Goal: Task Accomplishment & Management: Use online tool/utility

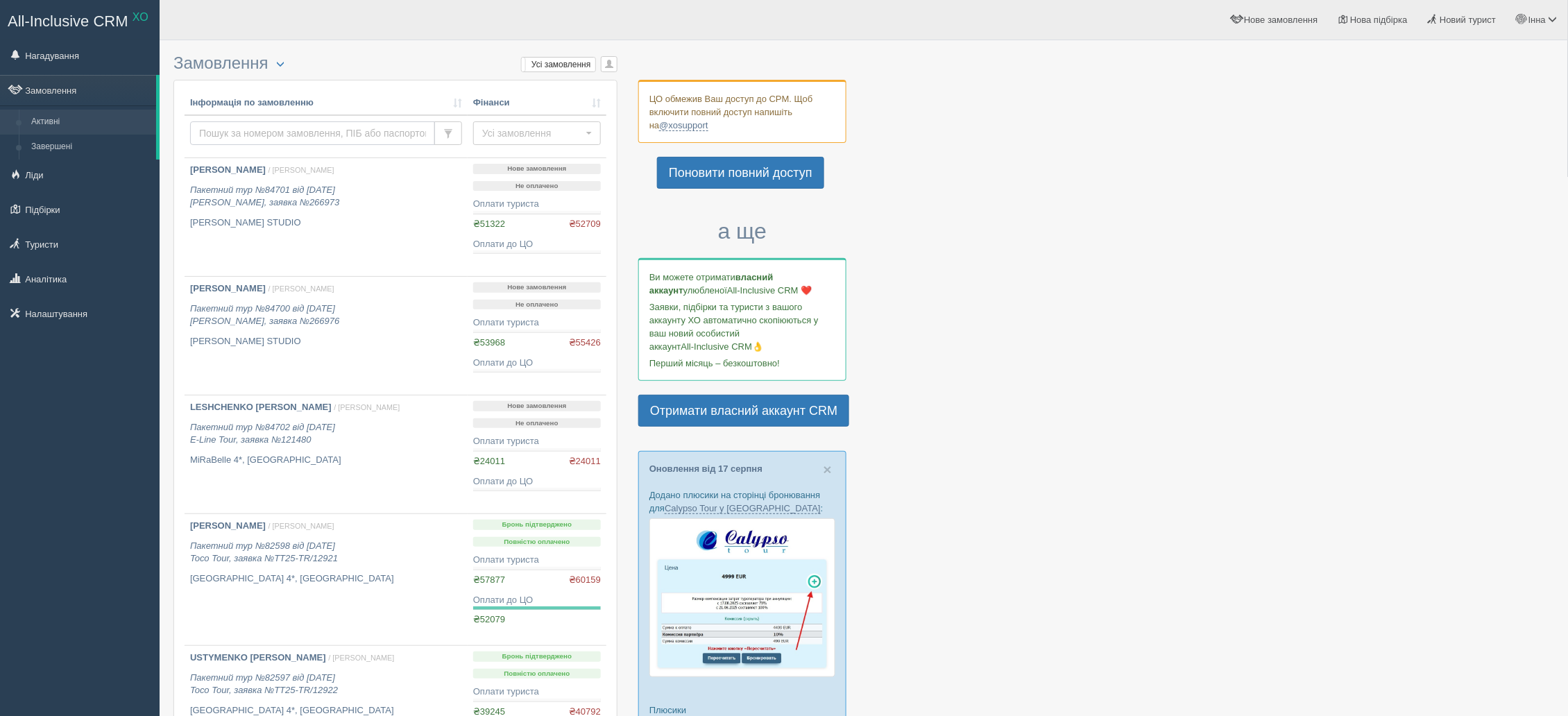
click at [305, 129] on input "text" at bounding box center [312, 133] width 245 height 23
type input "57020"
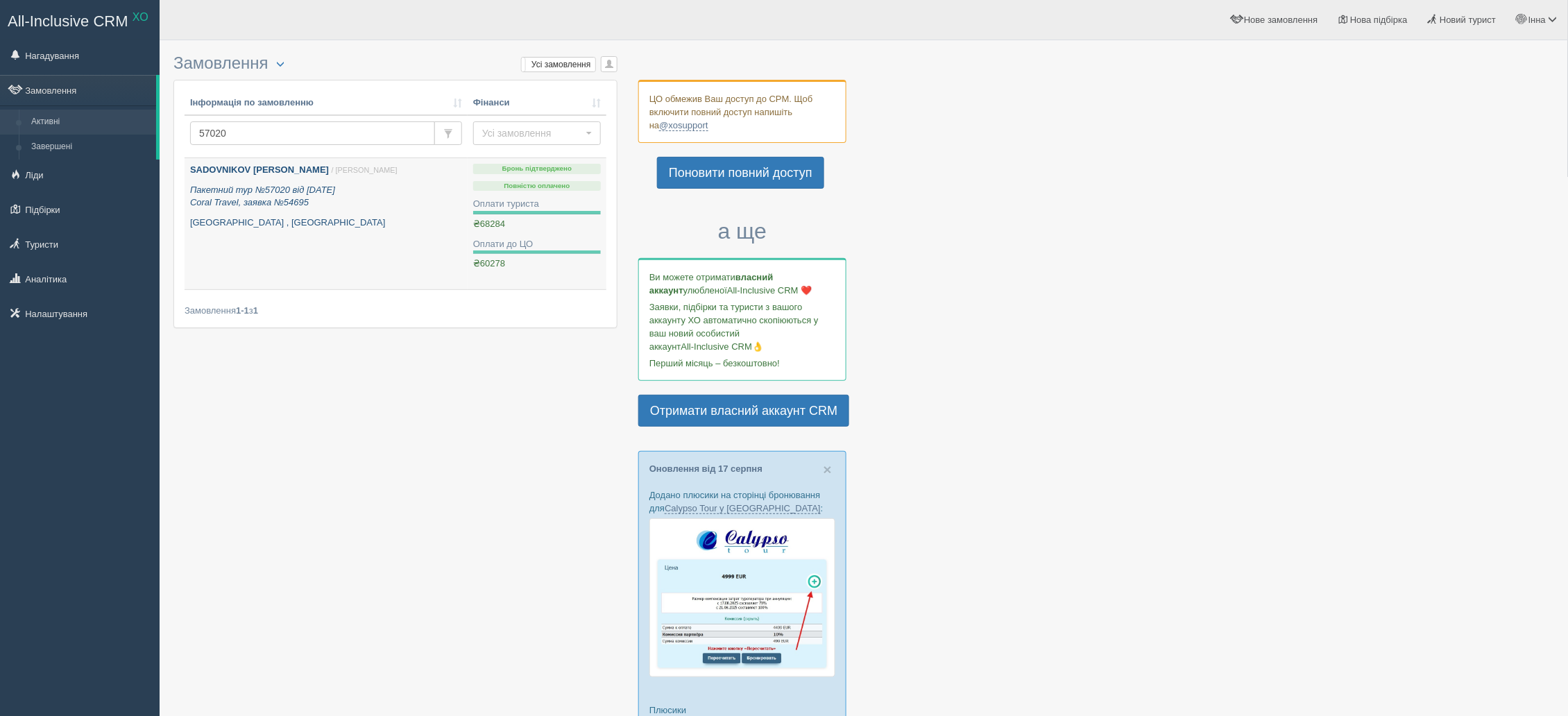
click at [243, 169] on b "SADOVNIKOV [PERSON_NAME]" at bounding box center [259, 170] width 138 height 11
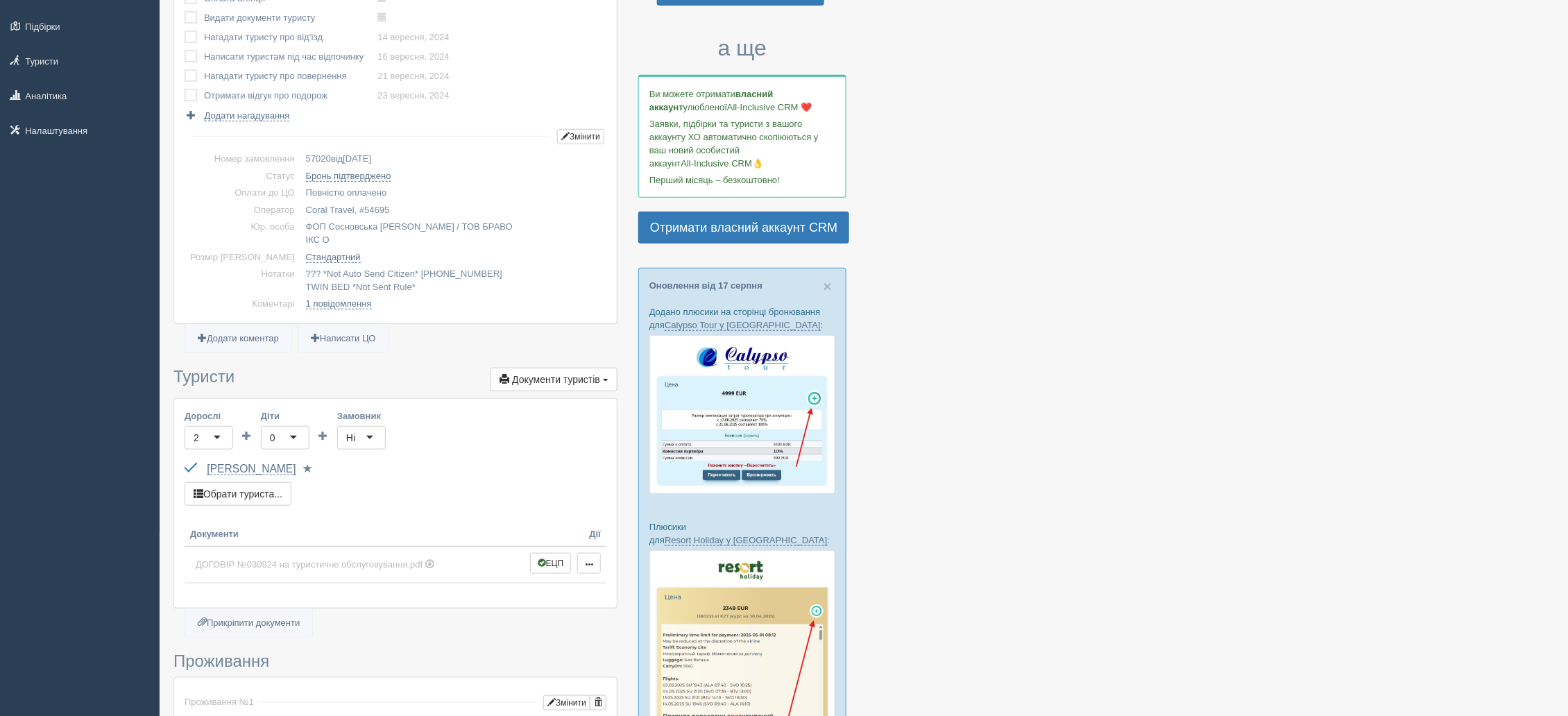
scroll to position [174, 0]
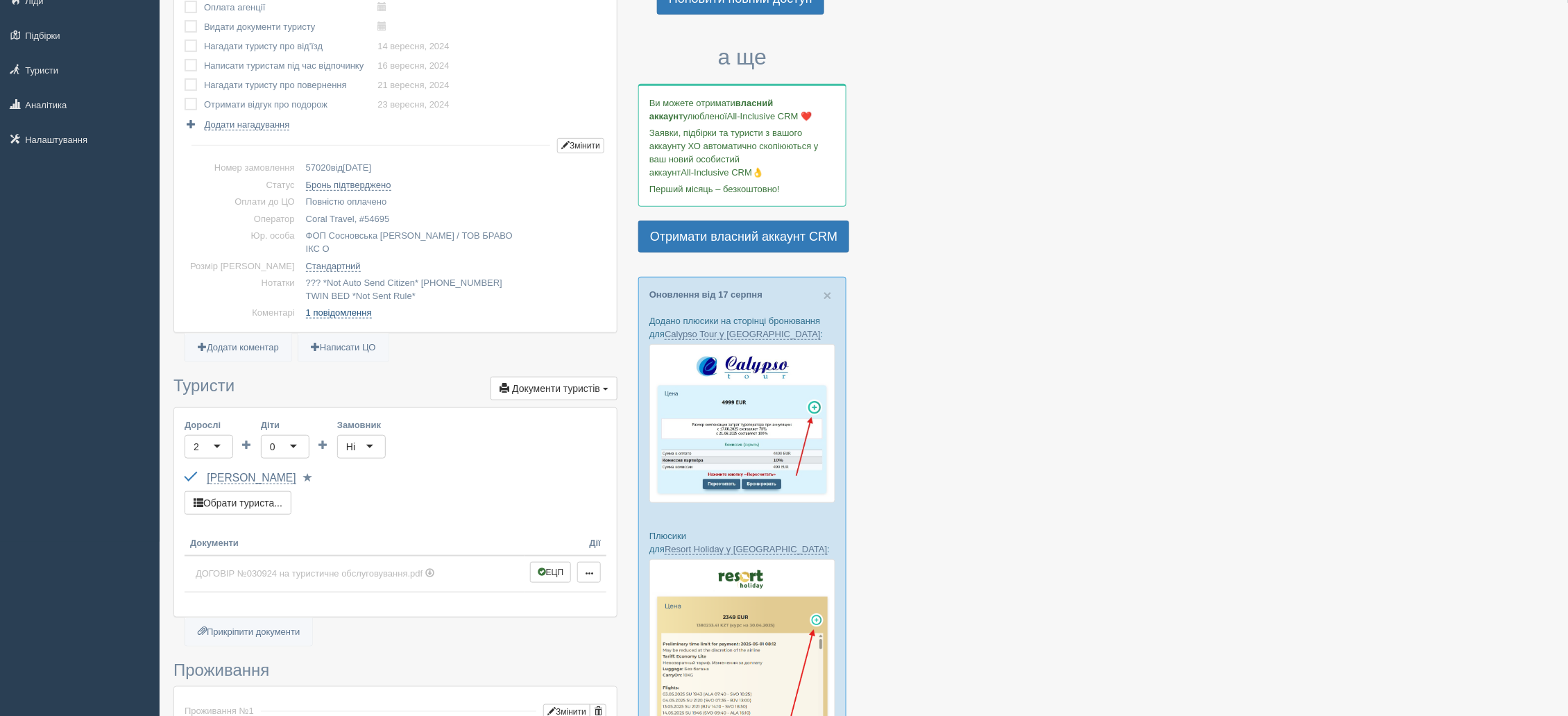
click at [330, 308] on link "1 повідомлення" at bounding box center [339, 313] width 66 height 11
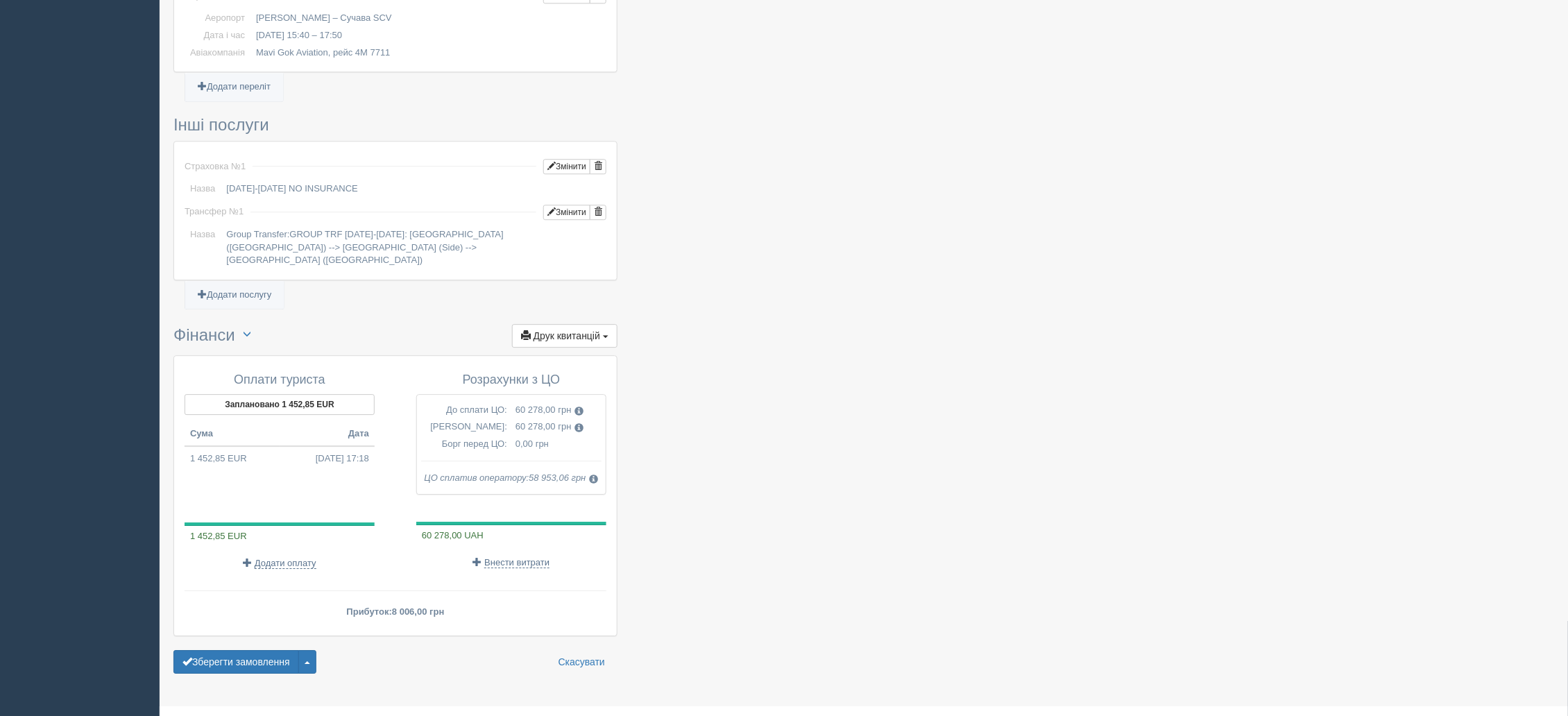
scroll to position [1323, 0]
click at [597, 320] on button "Друк квитанцій Друк" at bounding box center [565, 331] width 105 height 23
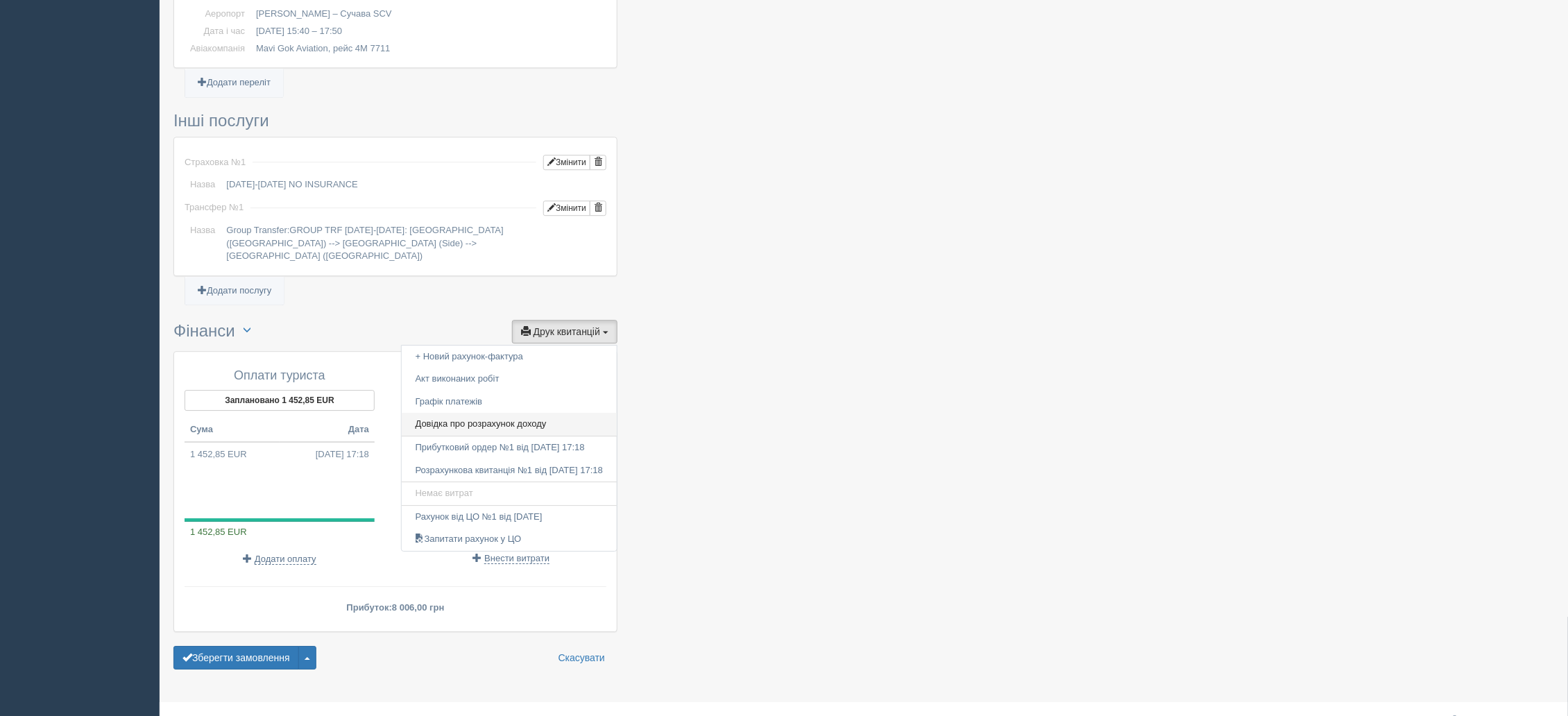
click at [475, 413] on link "Довідка про розрахунок доходу" at bounding box center [509, 424] width 215 height 23
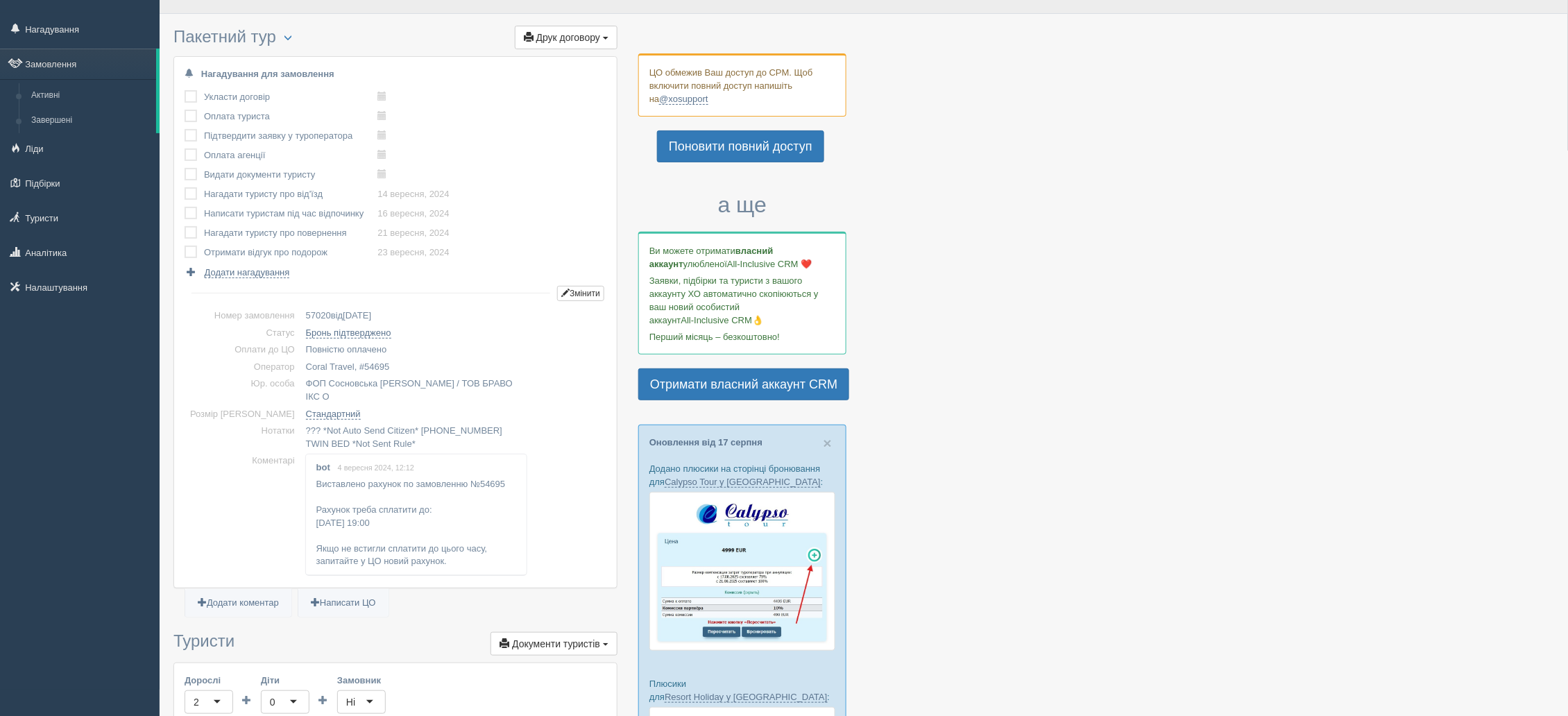
scroll to position [0, 0]
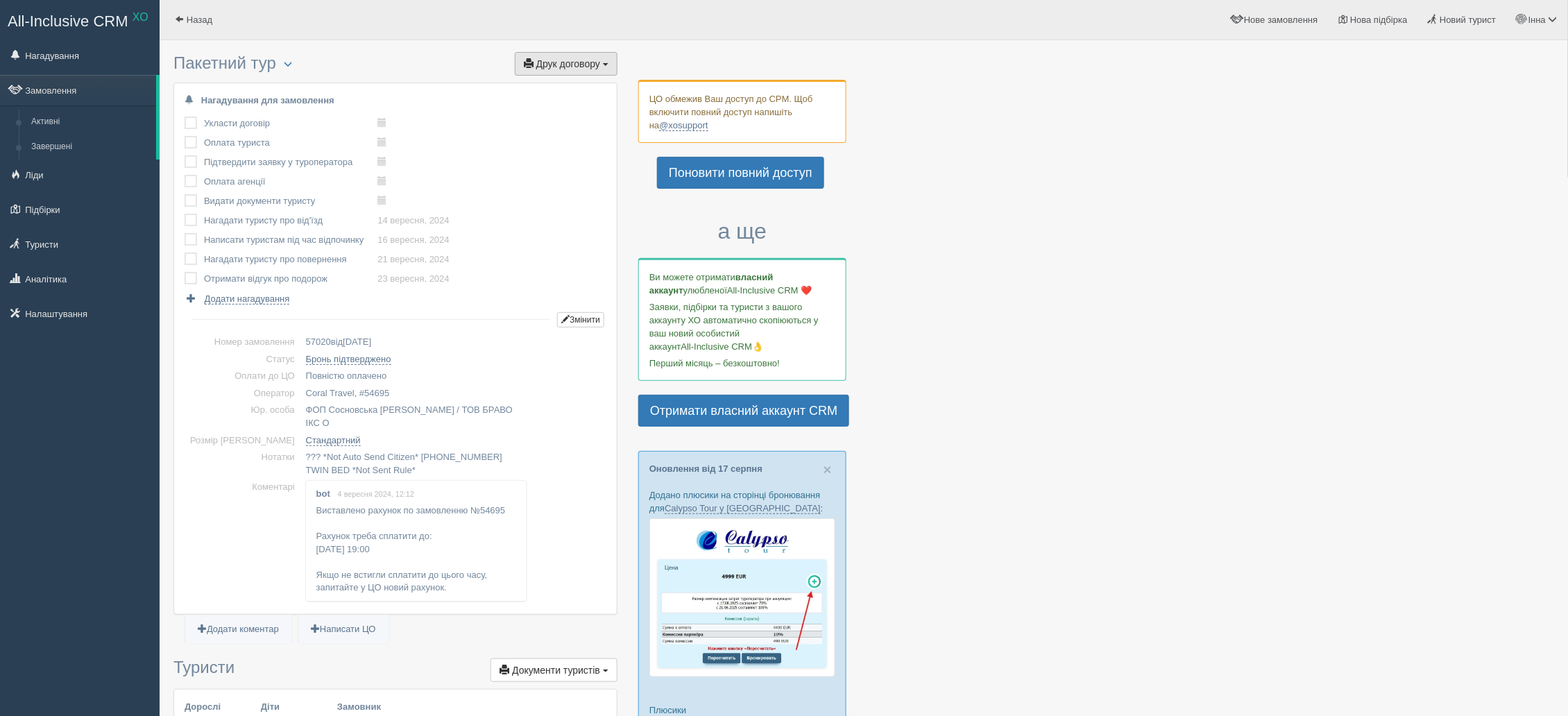
click at [602, 66] on button "Друк договору Друк" at bounding box center [566, 63] width 103 height 23
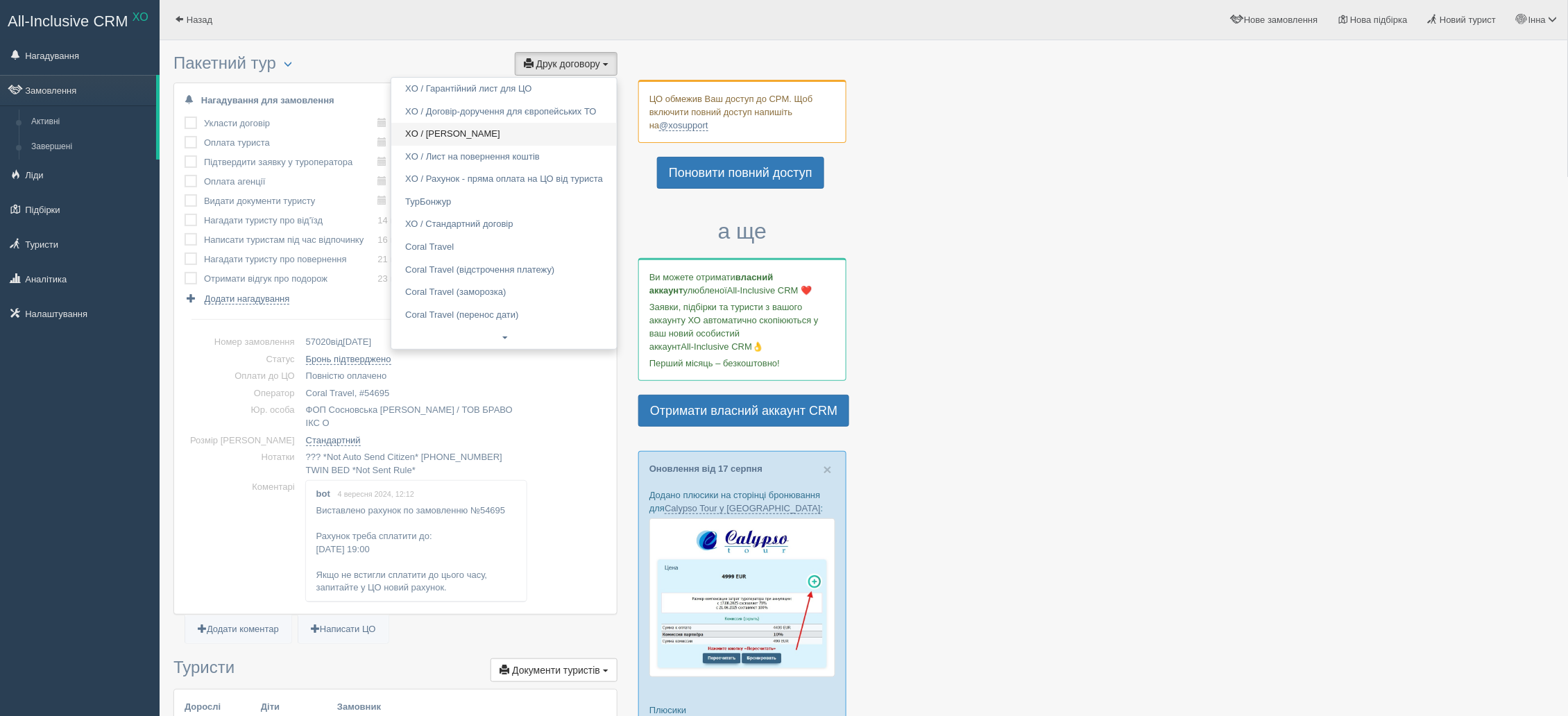
click at [480, 139] on link "XO / Корал Тревел" at bounding box center [503, 134] width 225 height 23
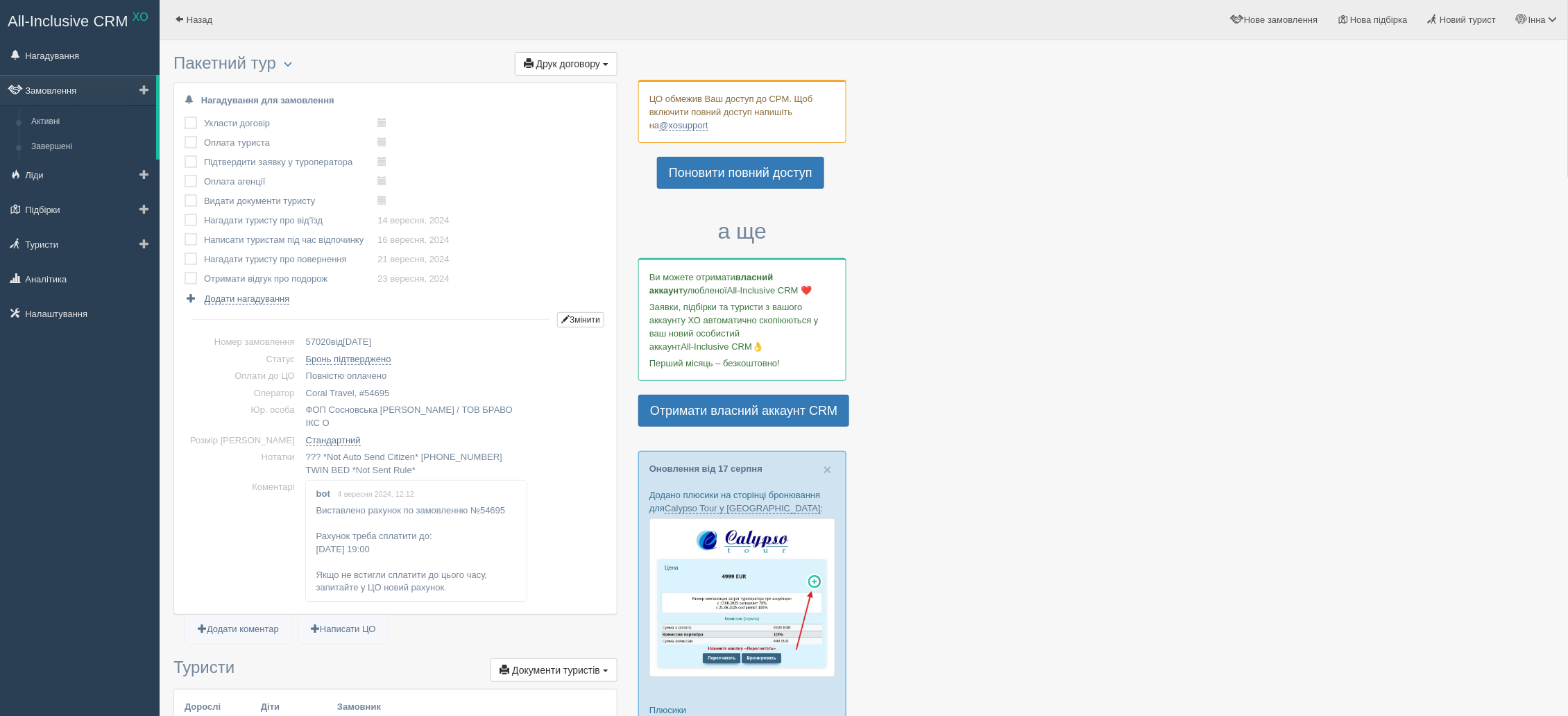
click at [38, 99] on link "Замовлення" at bounding box center [78, 90] width 156 height 31
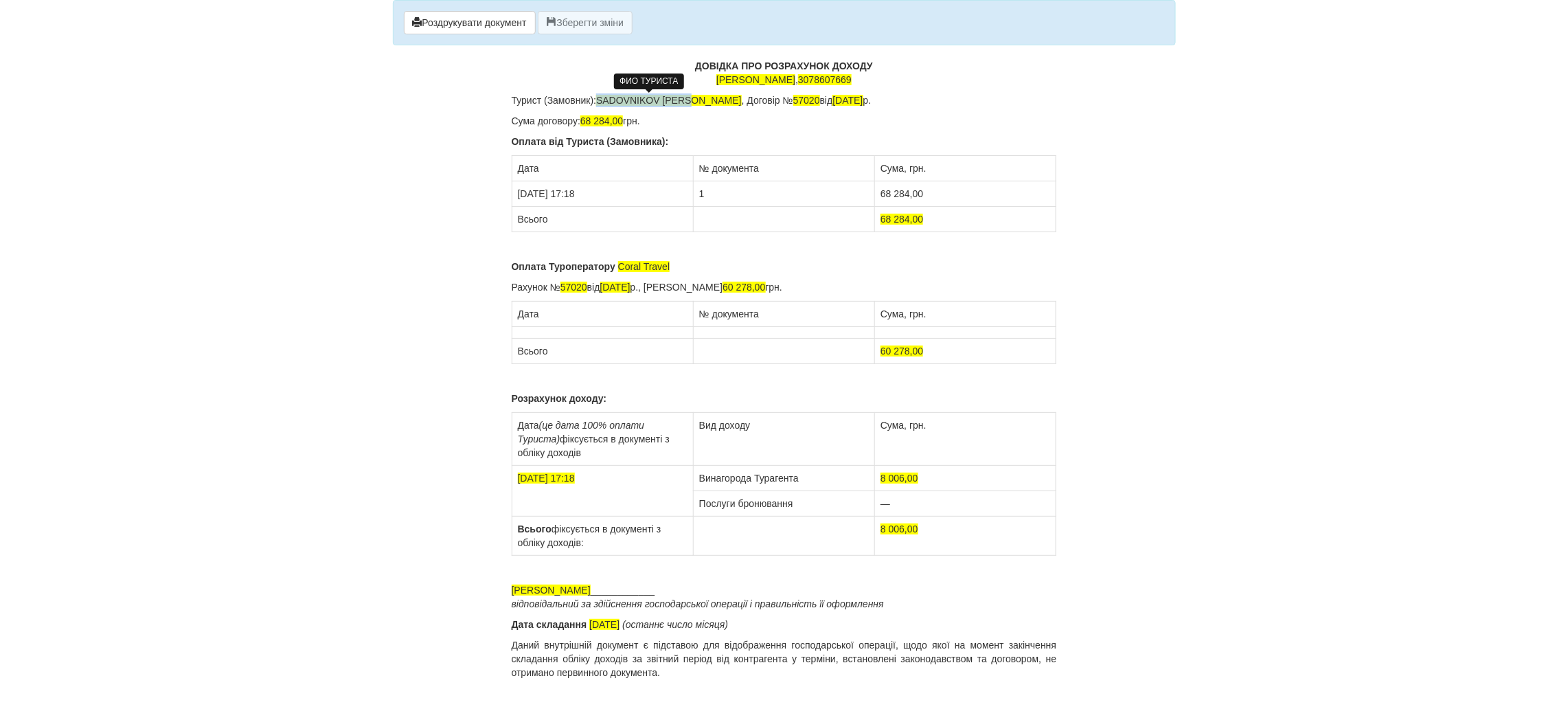
drag, startPoint x: 695, startPoint y: 99, endPoint x: 600, endPoint y: 99, distance: 95.0
click at [600, 99] on span "[PERSON_NAME]" at bounding box center [669, 101] width 146 height 11
drag, startPoint x: 796, startPoint y: 101, endPoint x: 772, endPoint y: 102, distance: 24.0
click at [754, 102] on span "57020" at bounding box center [740, 101] width 27 height 11
click at [609, 118] on span "68 284,00" at bounding box center [601, 121] width 43 height 11
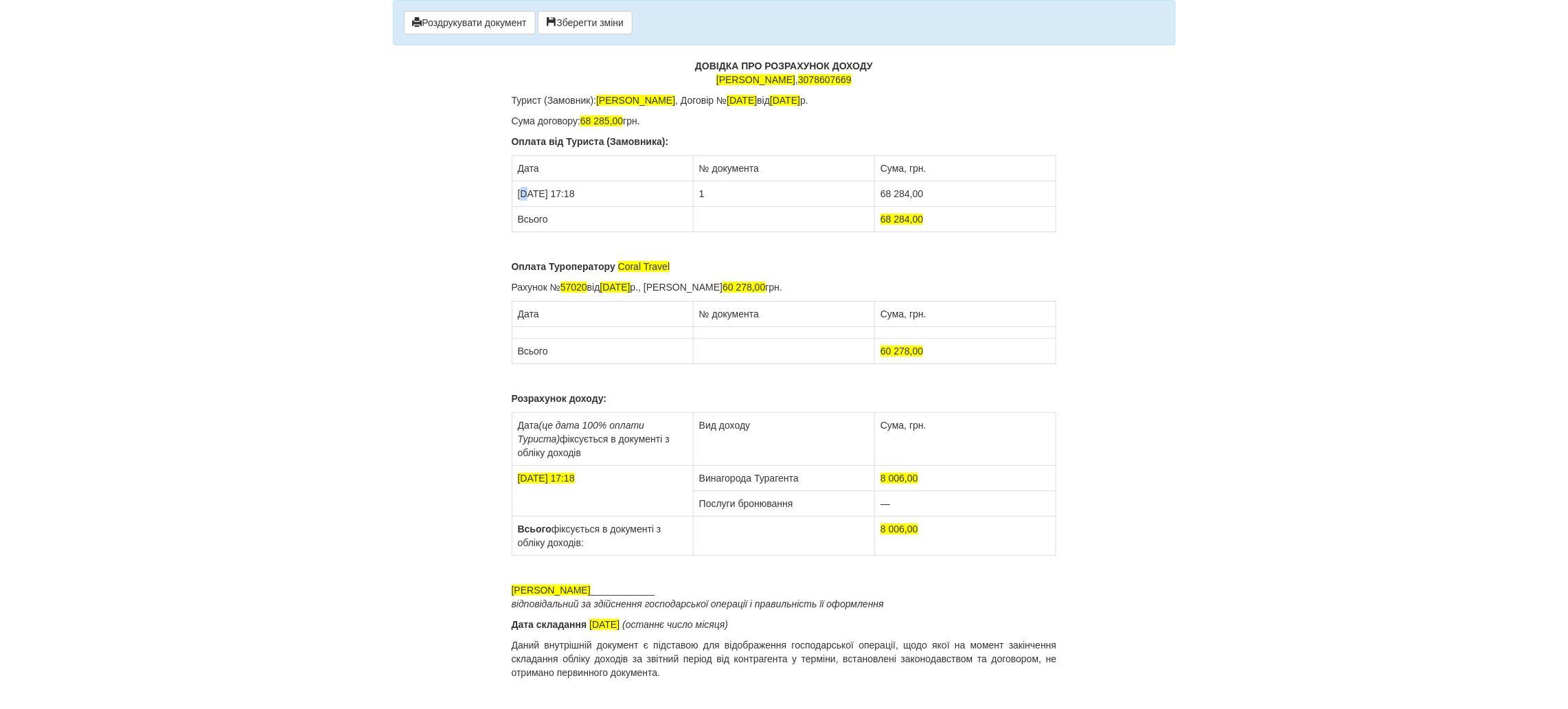
click at [526, 196] on td "05.09.2024 17:18" at bounding box center [603, 194] width 181 height 25
drag, startPoint x: 592, startPoint y: 193, endPoint x: 567, endPoint y: 193, distance: 25.0
click at [567, 193] on td "03.09.2024 17:18" at bounding box center [603, 194] width 181 height 25
click at [906, 195] on td "68 284,00" at bounding box center [966, 194] width 181 height 25
click at [908, 223] on span "68 284,00" at bounding box center [901, 219] width 43 height 11
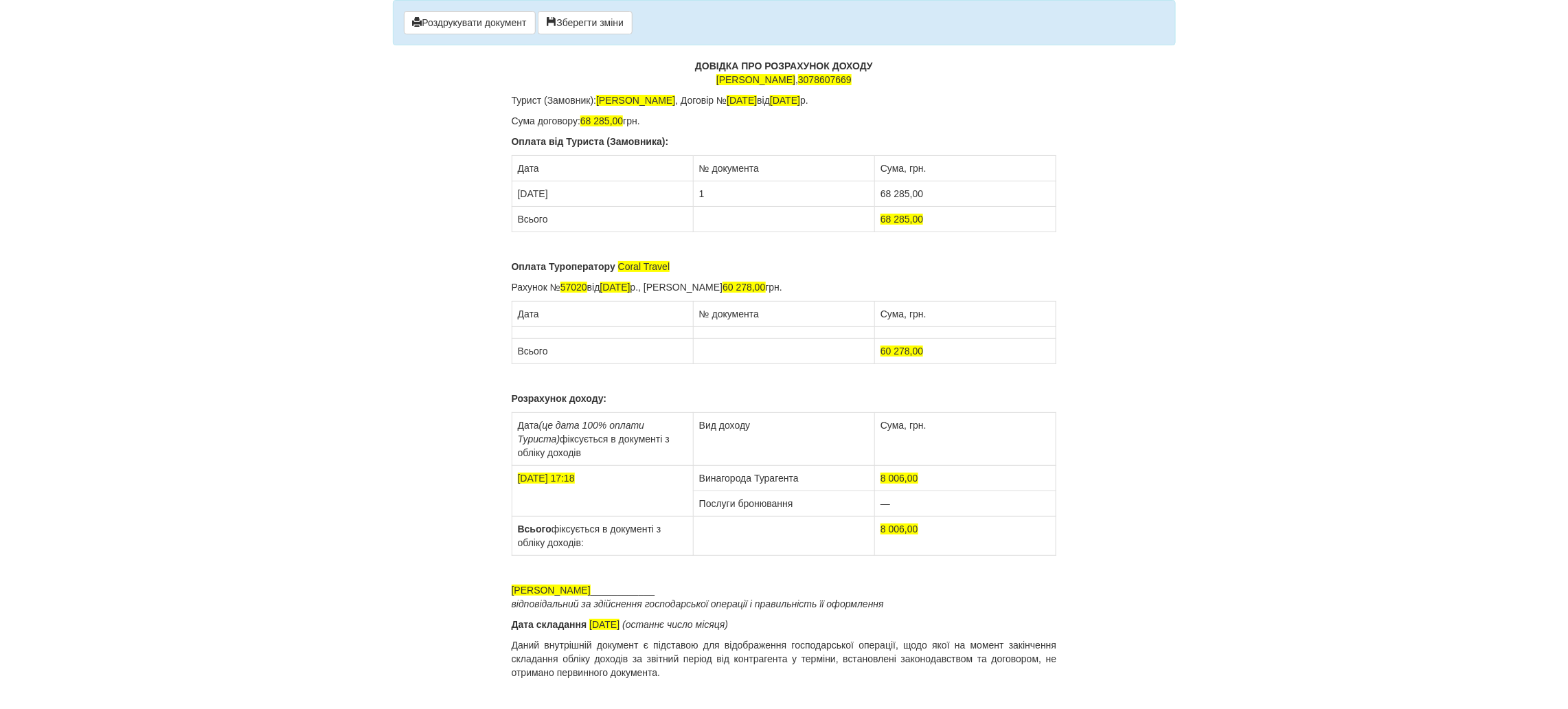
click at [674, 262] on p "Оплата Туроператору Coral Travel" at bounding box center [785, 267] width 546 height 14
click at [541, 336] on td at bounding box center [603, 333] width 181 height 12
drag, startPoint x: 590, startPoint y: 286, endPoint x: 564, endPoint y: 286, distance: 26.0
click at [564, 286] on span "57020" at bounding box center [574, 288] width 27 height 11
click at [613, 290] on span "[DATE]" at bounding box center [615, 288] width 30 height 11
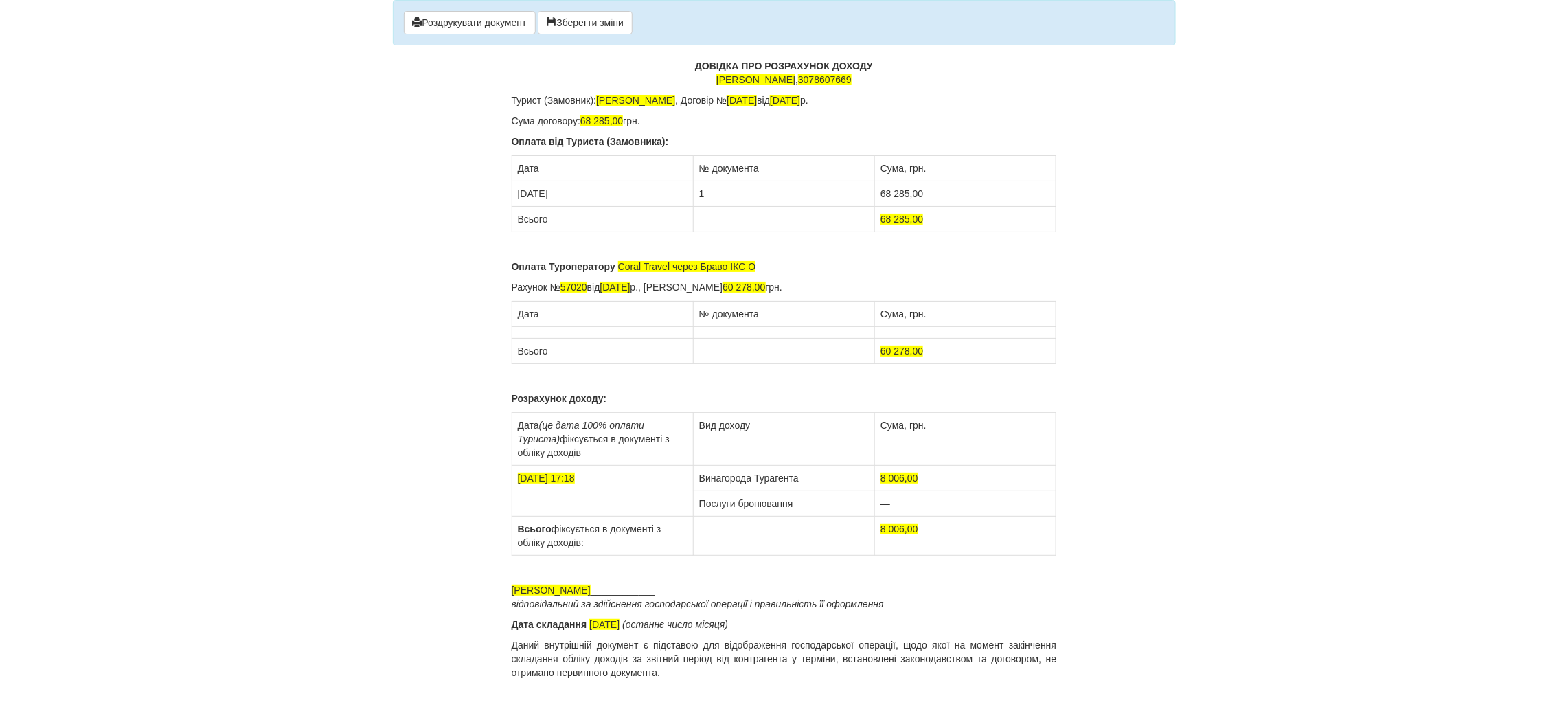
click at [546, 333] on td at bounding box center [603, 333] width 181 height 12
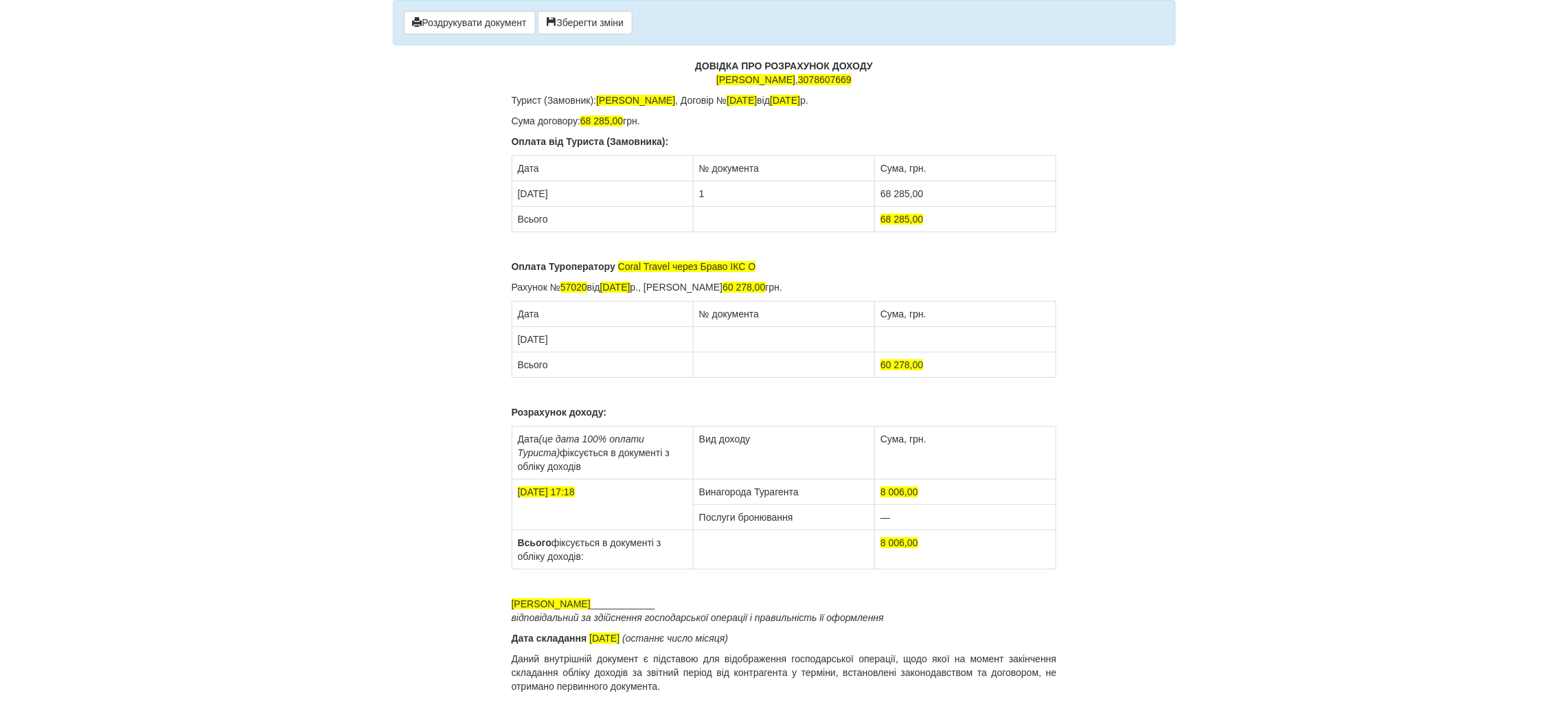
click at [729, 340] on td at bounding box center [784, 340] width 181 height 25
click at [893, 340] on td at bounding box center [966, 340] width 181 height 25
click at [700, 196] on td "1" at bounding box center [784, 194] width 181 height 25
click at [764, 266] on p "Оплата Туроператору Coral Travel через Браво ІКС О" at bounding box center [785, 267] width 546 height 14
drag, startPoint x: 863, startPoint y: 264, endPoint x: 854, endPoint y: 269, distance: 10.3
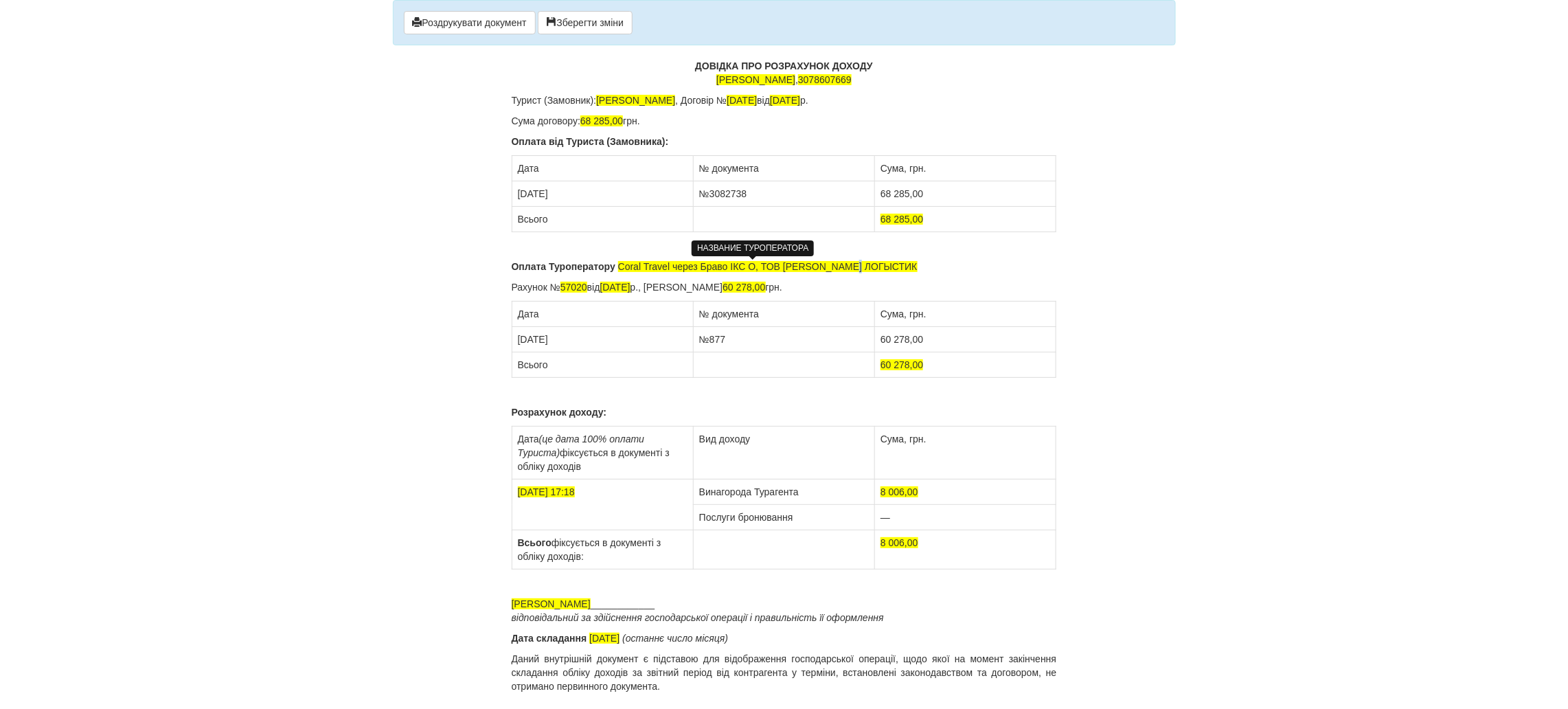
click at [854, 269] on span "Coral Travel через Браво ІКС О, ТОВ ЕЙР ЛАЙФ ЛОГЫСТИК" at bounding box center [768, 267] width 300 height 11
click at [567, 336] on td "04.09.2024" at bounding box center [603, 340] width 181 height 25
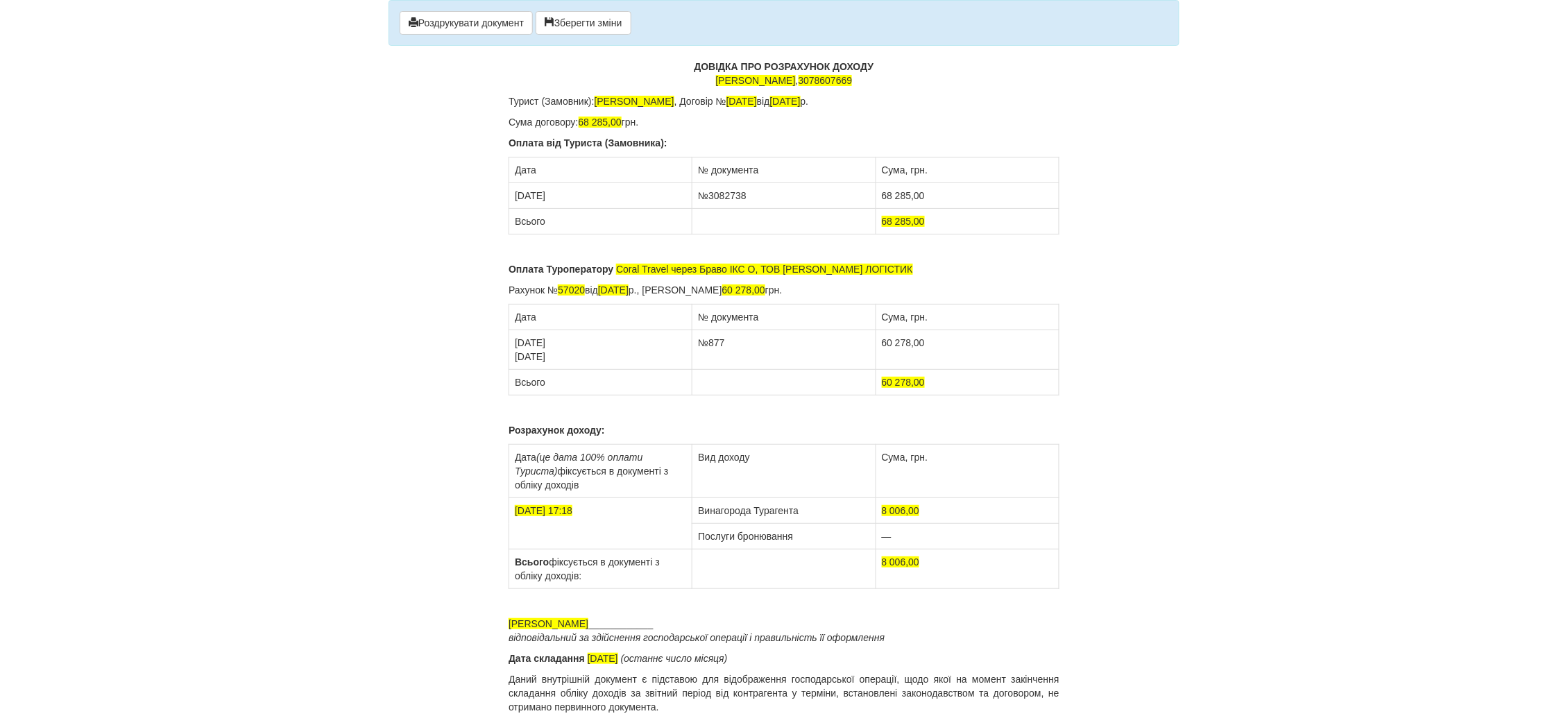
click at [738, 341] on td "№877" at bounding box center [784, 350] width 183 height 40
click at [893, 355] on td "60 278,00" at bounding box center [967, 350] width 183 height 40
click at [934, 335] on td "60 278,00" at bounding box center [967, 350] width 183 height 40
drag, startPoint x: 910, startPoint y: 383, endPoint x: 897, endPoint y: 386, distance: 13.3
click at [897, 386] on span "60 278,00" at bounding box center [903, 382] width 43 height 11
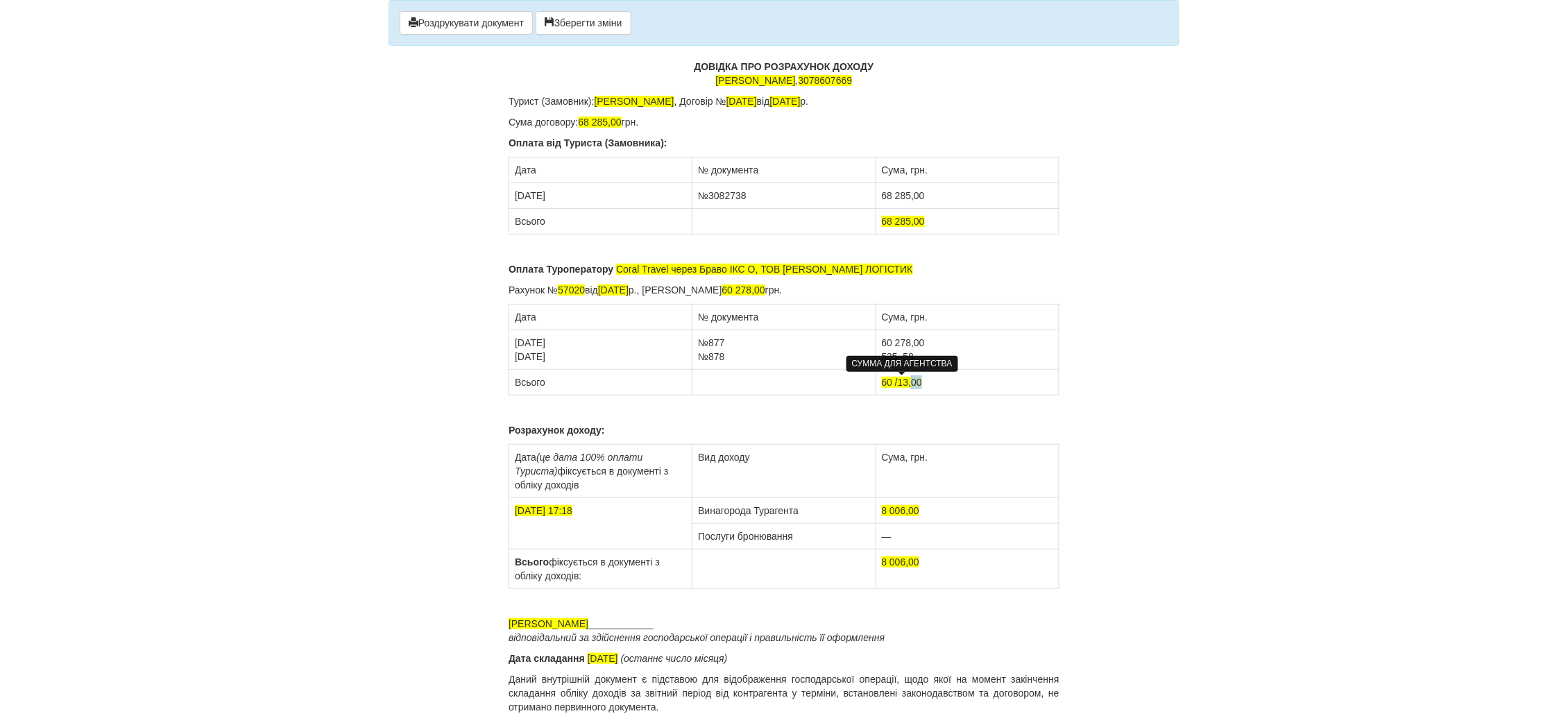
drag, startPoint x: 923, startPoint y: 381, endPoint x: 913, endPoint y: 384, distance: 10.4
click at [913, 384] on td "60 /13,00" at bounding box center [967, 383] width 183 height 26
click at [523, 514] on span "05.09.2024 17:18" at bounding box center [543, 511] width 58 height 11
drag, startPoint x: 592, startPoint y: 508, endPoint x: 567, endPoint y: 512, distance: 25.3
click at [567, 512] on td "03.09.2024 17:18" at bounding box center [601, 524] width 183 height 51
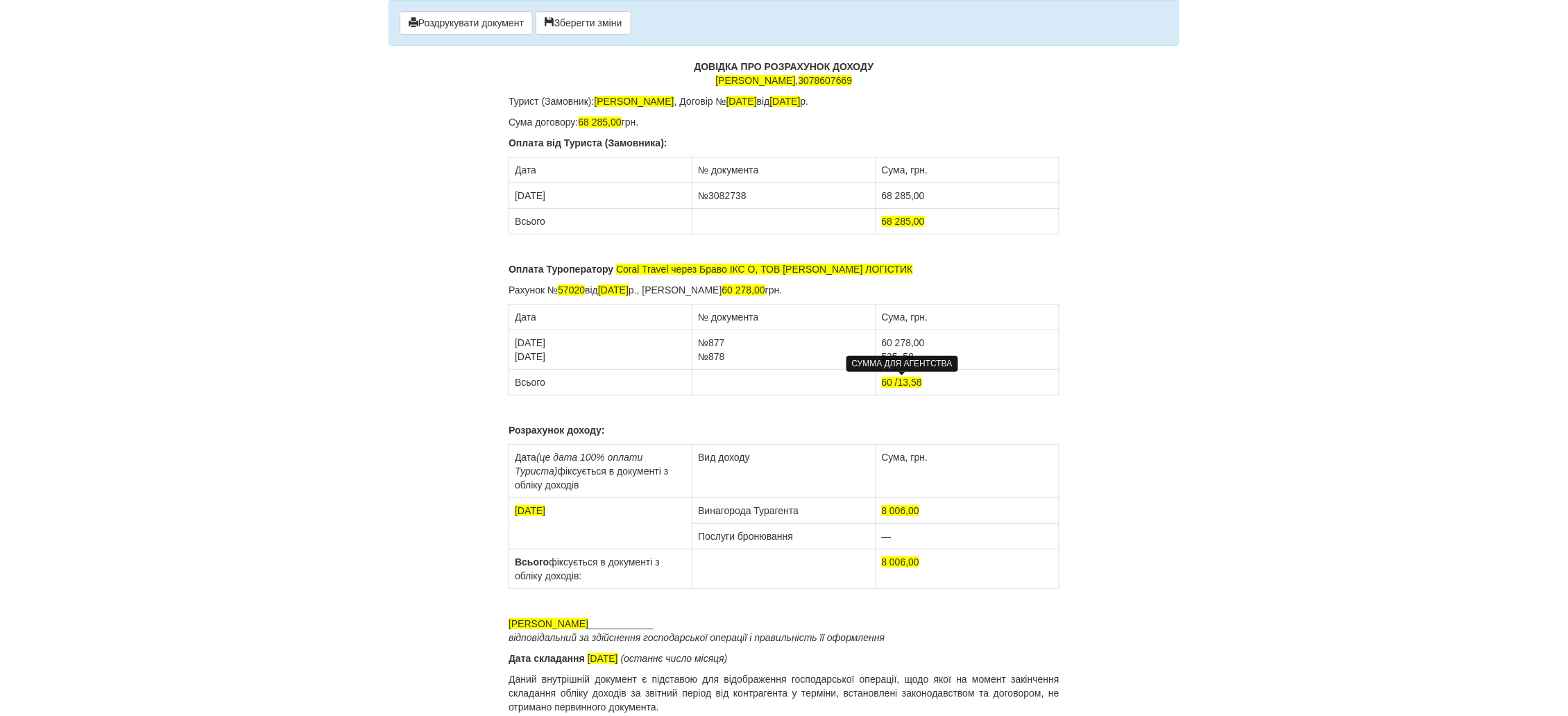
click at [900, 382] on span "60 /13,58" at bounding box center [902, 382] width 40 height 11
click at [957, 511] on td "8 006,00" at bounding box center [967, 511] width 183 height 26
drag, startPoint x: 923, startPoint y: 516, endPoint x: 884, endPoint y: 516, distance: 39.0
click at [884, 516] on td "8 006,00" at bounding box center [967, 511] width 183 height 26
drag, startPoint x: 931, startPoint y: 506, endPoint x: 882, endPoint y: 509, distance: 49.1
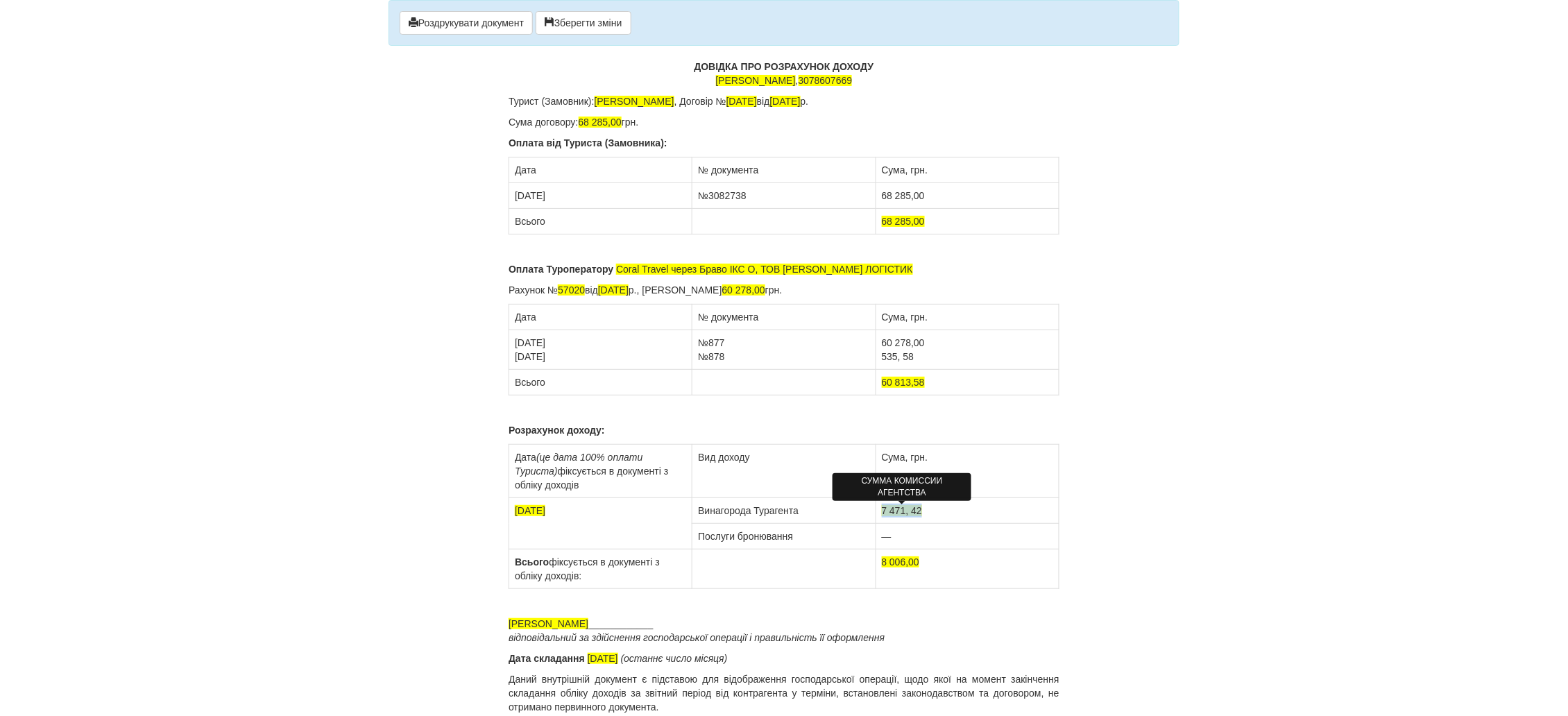
click at [882, 509] on td "7 471, 42" at bounding box center [967, 511] width 183 height 26
copy span "7 471, 42"
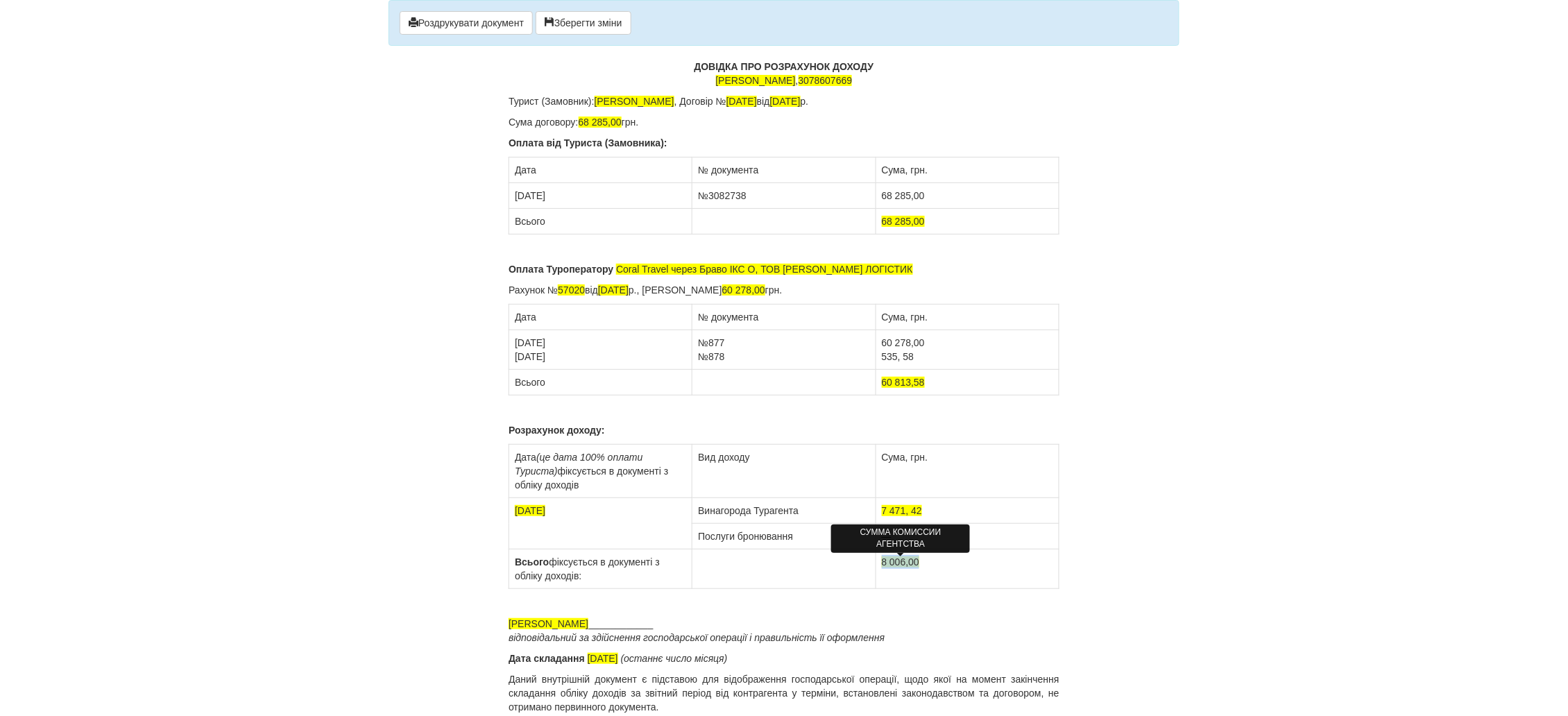
drag, startPoint x: 922, startPoint y: 565, endPoint x: 882, endPoint y: 562, distance: 40.1
click at [882, 562] on td "8 006,00" at bounding box center [967, 570] width 183 height 40
click at [917, 606] on div "ДОВІДКА ПРО РОЗРАХУНОК ДОХОДУ ФОП Сосновська Інна Ігорівна , 3078607669 Турист …" at bounding box center [784, 386] width 551 height 654
click at [464, 27] on button "Роздрукувати документ" at bounding box center [467, 23] width 134 height 23
click at [815, 287] on p "Рахунок № 57020 від 04.09.2024 р., Сума рахунка 60 278,00 грн." at bounding box center [784, 291] width 551 height 14
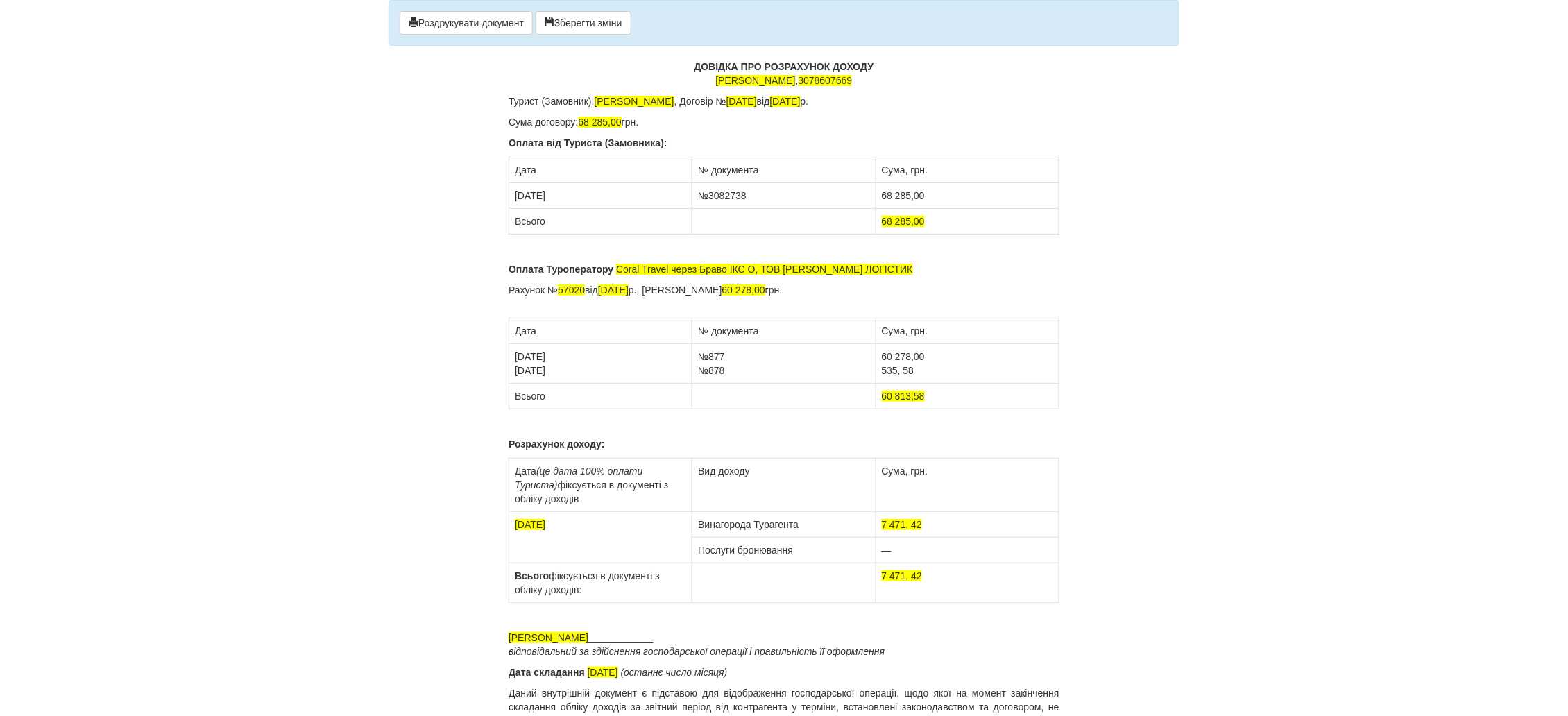
drag, startPoint x: 811, startPoint y: 290, endPoint x: 506, endPoint y: 288, distance: 305.0
click at [506, 288] on div "× Деякі поля не заповнено Ми підсвітили порожні поля червоним кольором. Ви може…" at bounding box center [783, 367] width 812 height 735
copy p "Рахунок № 57020 від 04.09.2024 р., Сума рахунка 60 278,00 грн."
click at [515, 303] on p "Рахунок № 57020 від 04.09.2024 р., Сума рахунка 60 278,00 грн." at bounding box center [784, 297] width 551 height 28
click at [520, 306] on p "Рахунок № 57020 від 04.09.2024 р., Сума рахунка 60 278,00 грн. Рахунок № 57020 …" at bounding box center [784, 297] width 551 height 28
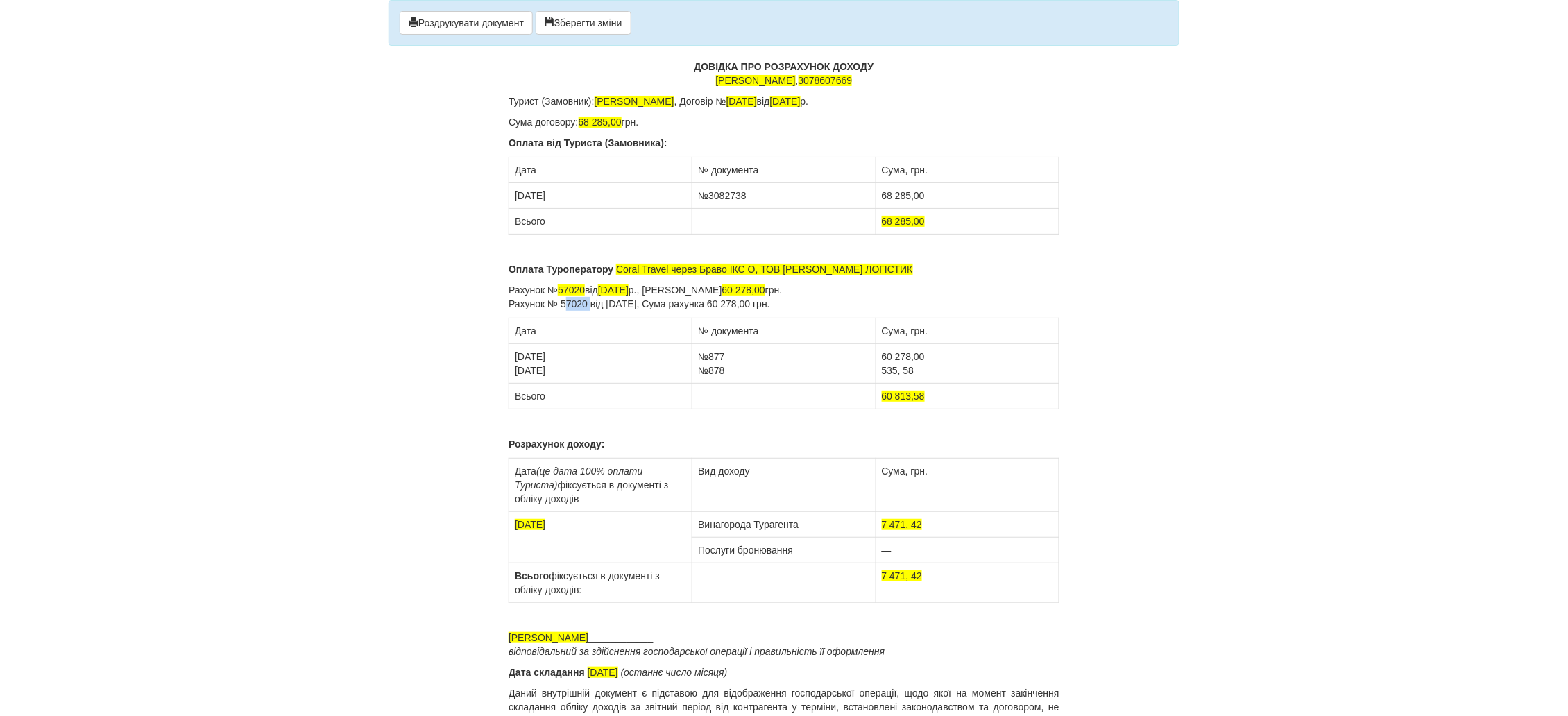
drag, startPoint x: 590, startPoint y: 304, endPoint x: 565, endPoint y: 304, distance: 25.0
click at [565, 304] on p "Рахунок № 57020 від 04.09.2024 р., Сума рахунка 60 278,00 грн. Рахунок № 57020 …" at bounding box center [784, 297] width 551 height 28
drag, startPoint x: 793, startPoint y: 303, endPoint x: 748, endPoint y: 305, distance: 45.0
click at [748, 305] on p "Рахунок № 57020 від 04.09.2024 р., Сума рахунка 60 278,00 грн. Рахунок № С90102…" at bounding box center [784, 297] width 551 height 28
click at [766, 300] on p "Рахунок № 57020 від 04.09.2024 р., Сума рахунка 60 278,00 грн. Рахунок № С90102…" at bounding box center [784, 297] width 551 height 28
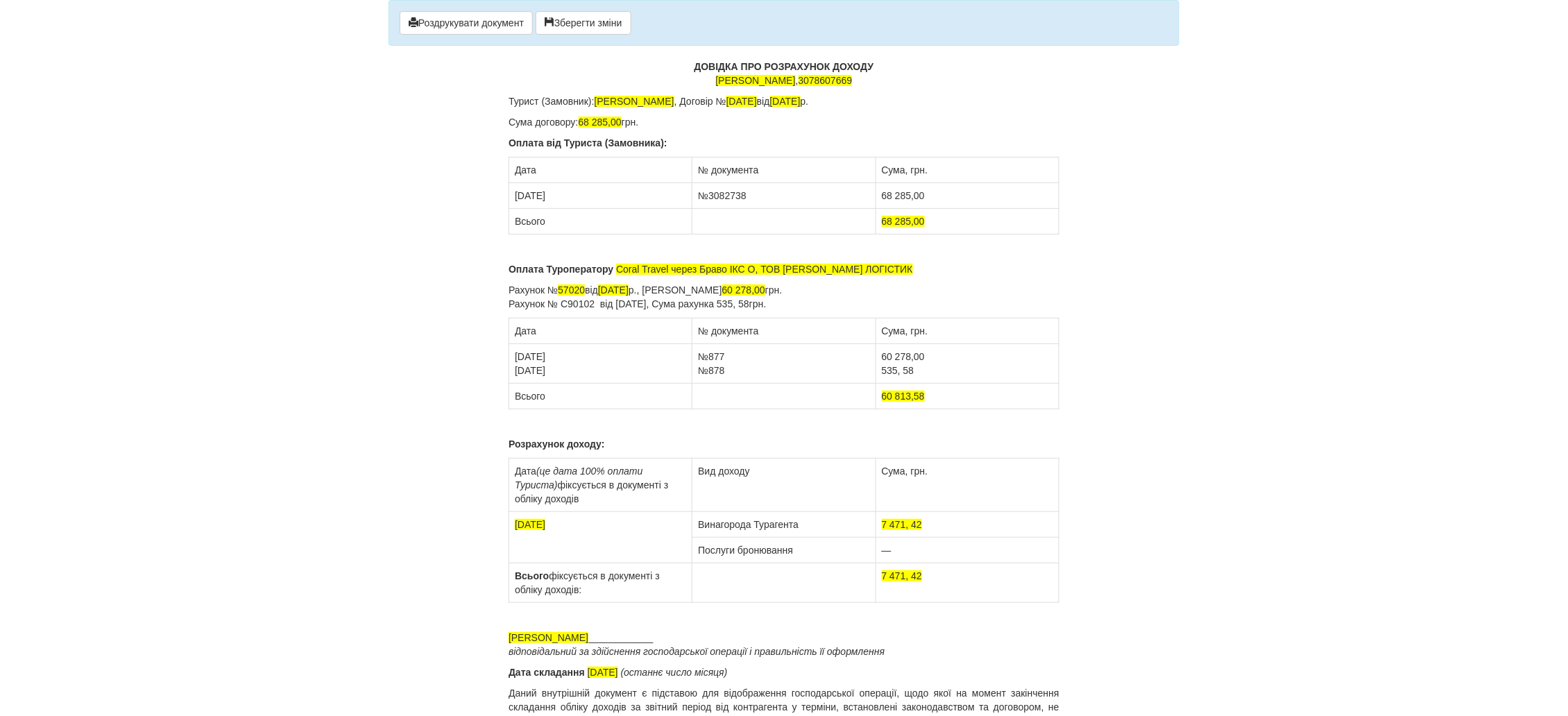
click at [425, 352] on div "× Деякі поля не заповнено Ми підсвітили порожні поля червоним кольором. Ви може…" at bounding box center [783, 367] width 812 height 735
click at [426, 22] on button "Роздрукувати документ" at bounding box center [467, 23] width 134 height 23
click at [437, 24] on button "Роздрукувати документ" at bounding box center [467, 23] width 134 height 23
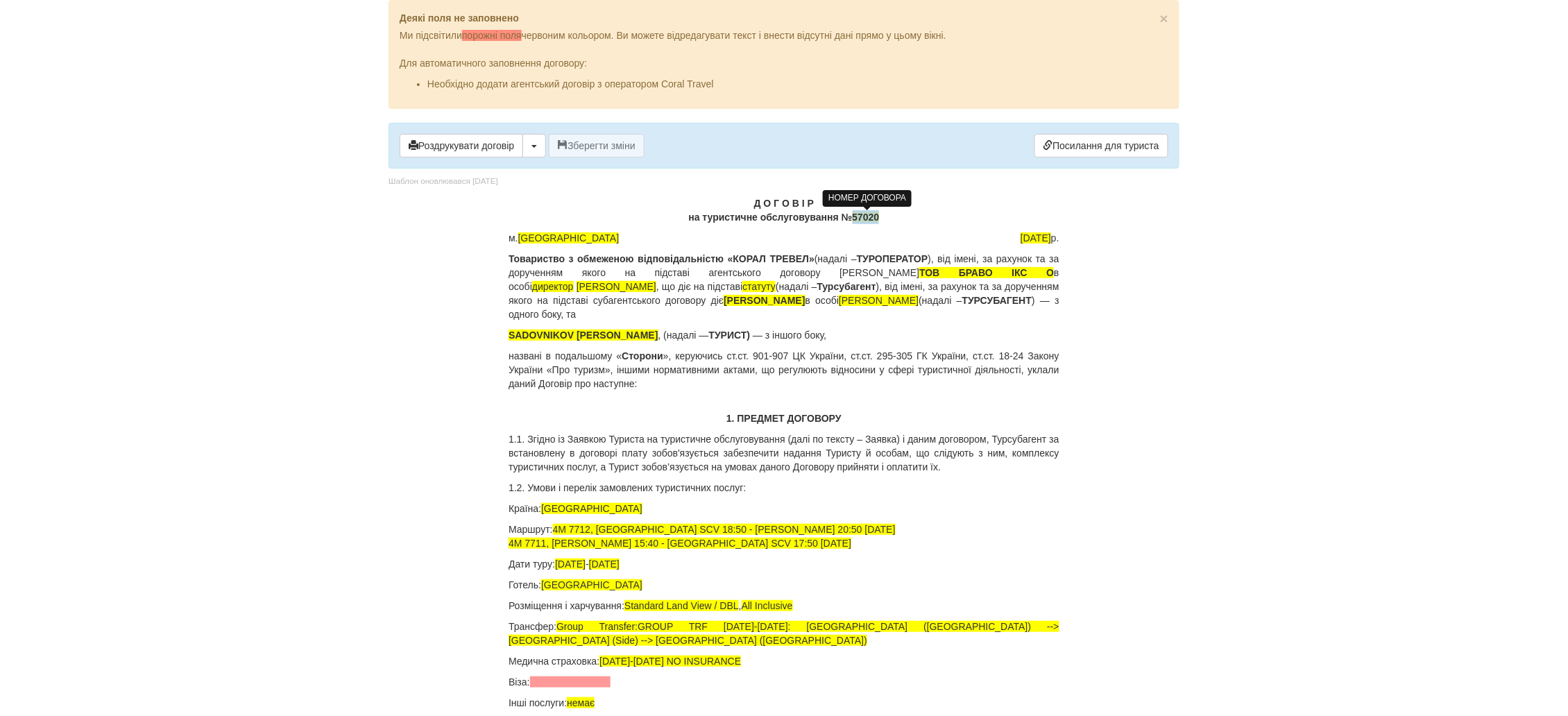
drag, startPoint x: 885, startPoint y: 219, endPoint x: 854, endPoint y: 219, distance: 31.0
click at [854, 219] on p "Д О Г О В І Р на туристичне обслуговування № 57020" at bounding box center [784, 210] width 551 height 28
drag, startPoint x: 609, startPoint y: 335, endPoint x: 510, endPoint y: 340, distance: 99.1
click at [510, 340] on span "SADOVNIKOV [PERSON_NAME]" at bounding box center [583, 335] width 149 height 11
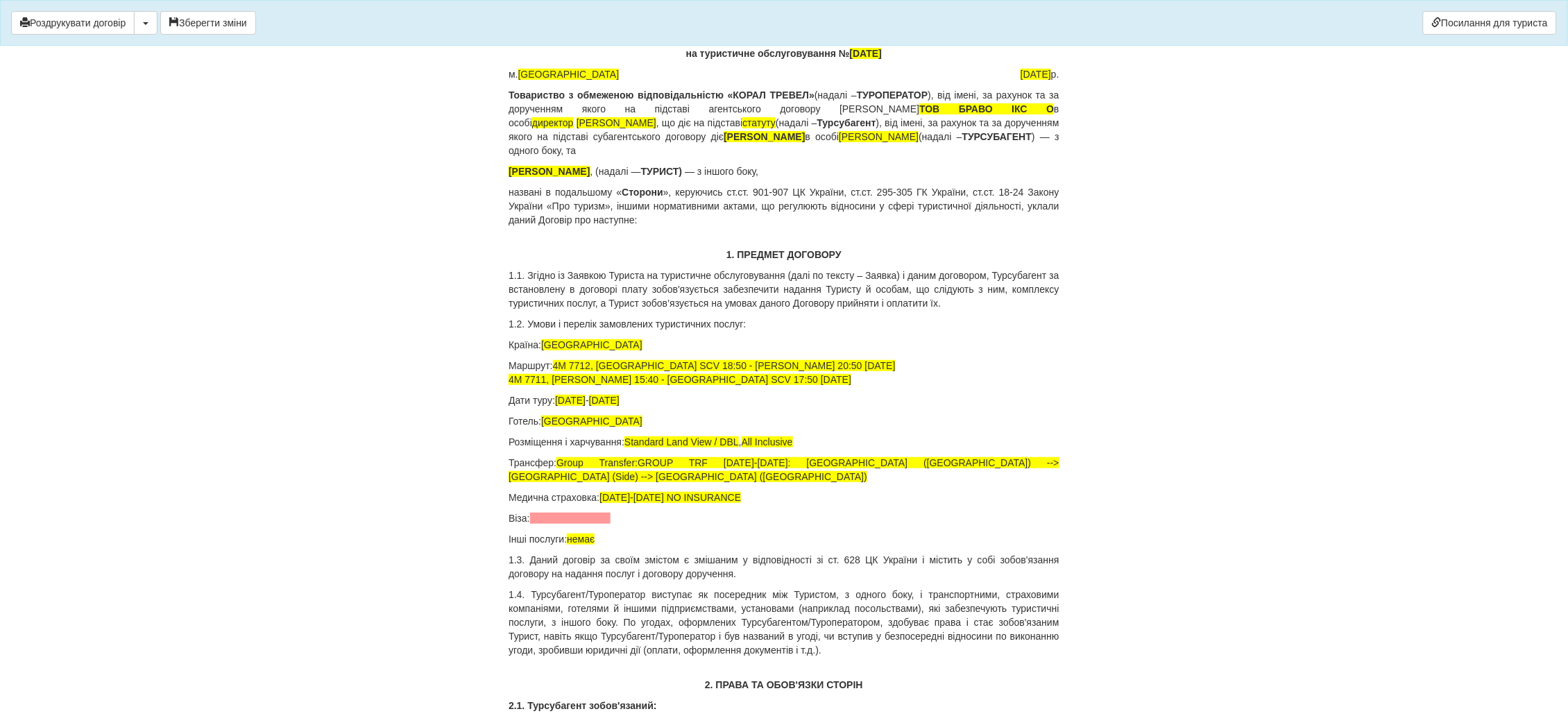
scroll to position [208, 0]
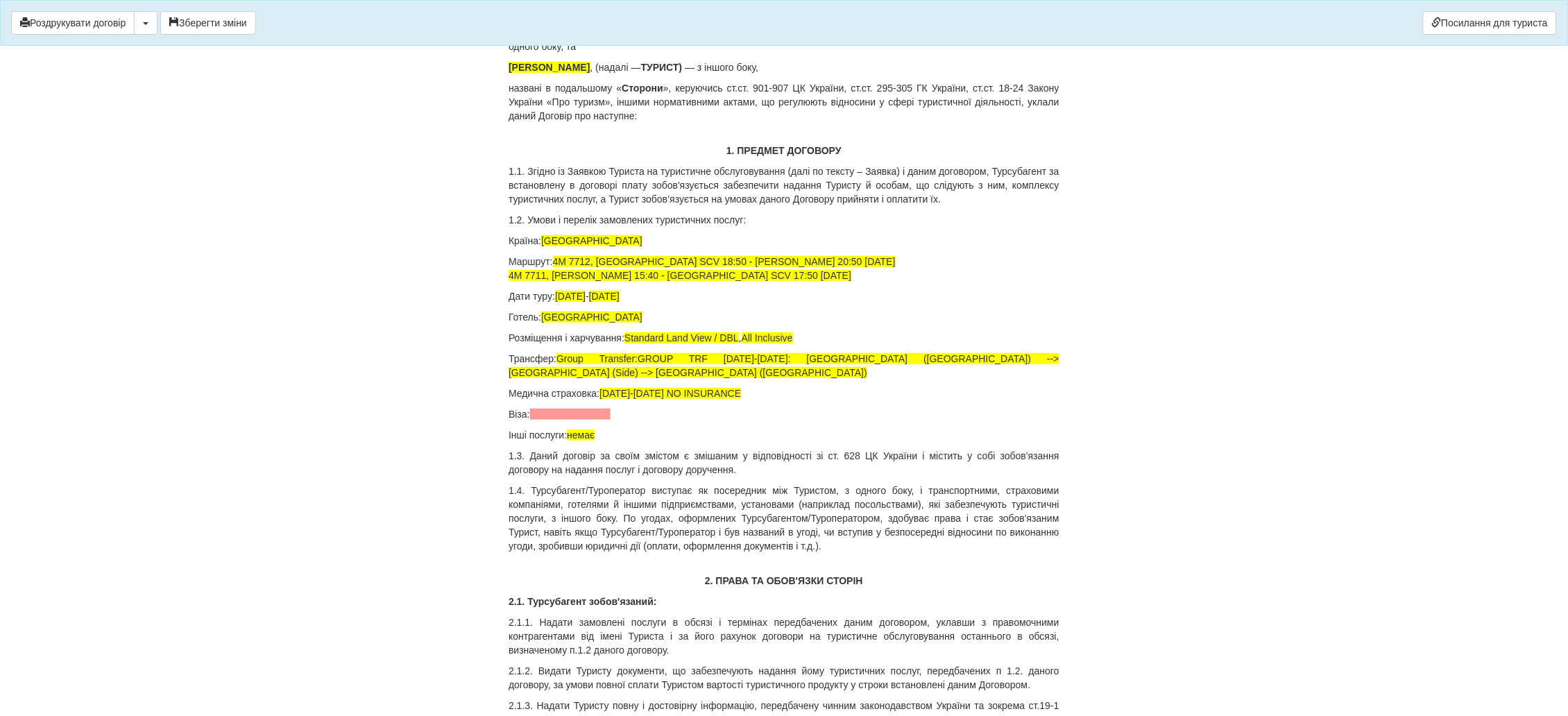
click at [800, 391] on p "Медична страховка: [DATE]-[DATE] NO INSURANCE" at bounding box center [784, 394] width 551 height 14
click at [563, 416] on span at bounding box center [570, 414] width 81 height 11
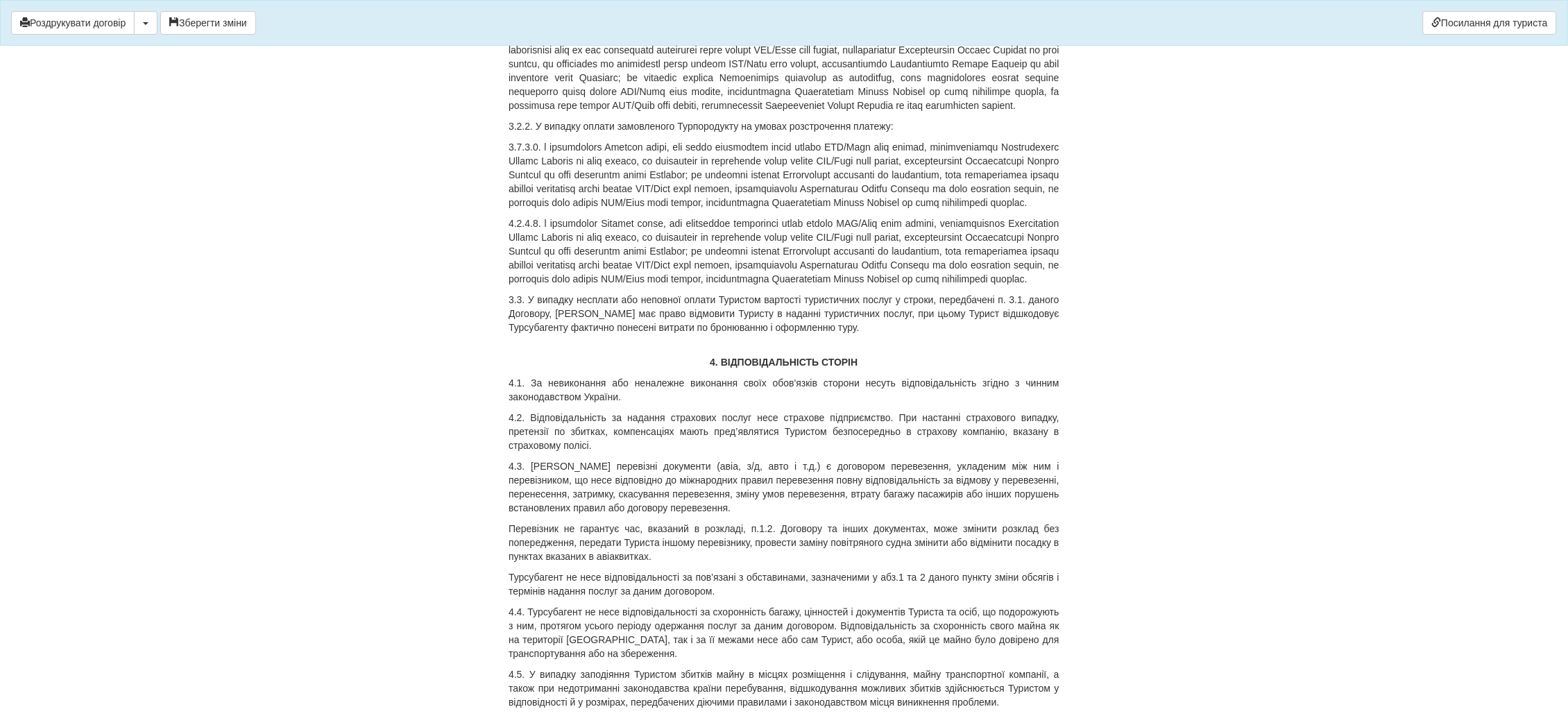
scroll to position [1873, 0]
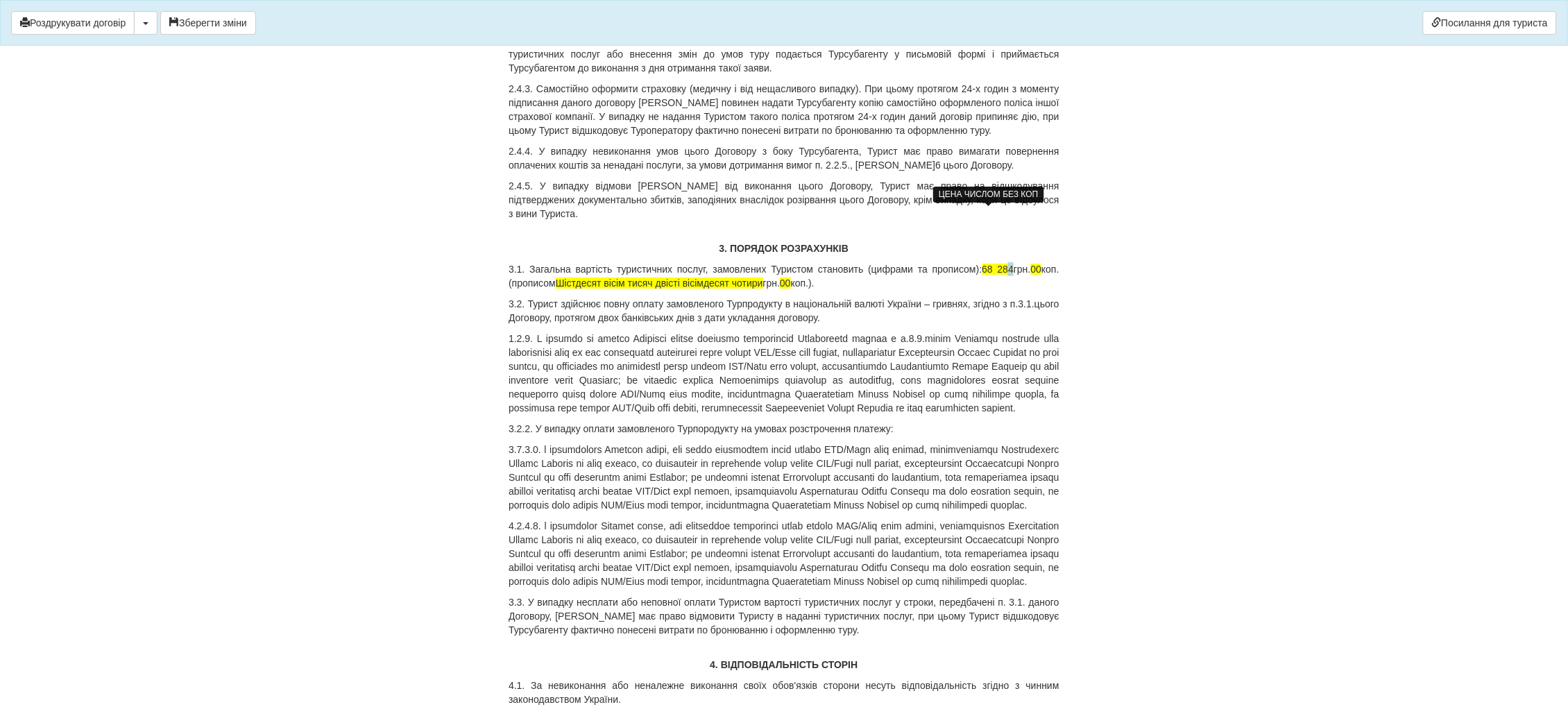
click at [1001, 264] on span "68 284" at bounding box center [998, 269] width 32 height 11
drag, startPoint x: 766, startPoint y: 227, endPoint x: 735, endPoint y: 228, distance: 31.0
click at [735, 262] on p "3.1. Загальна вартість туристичних послуг, замовлених Туристом становить (цифра…" at bounding box center [784, 276] width 551 height 28
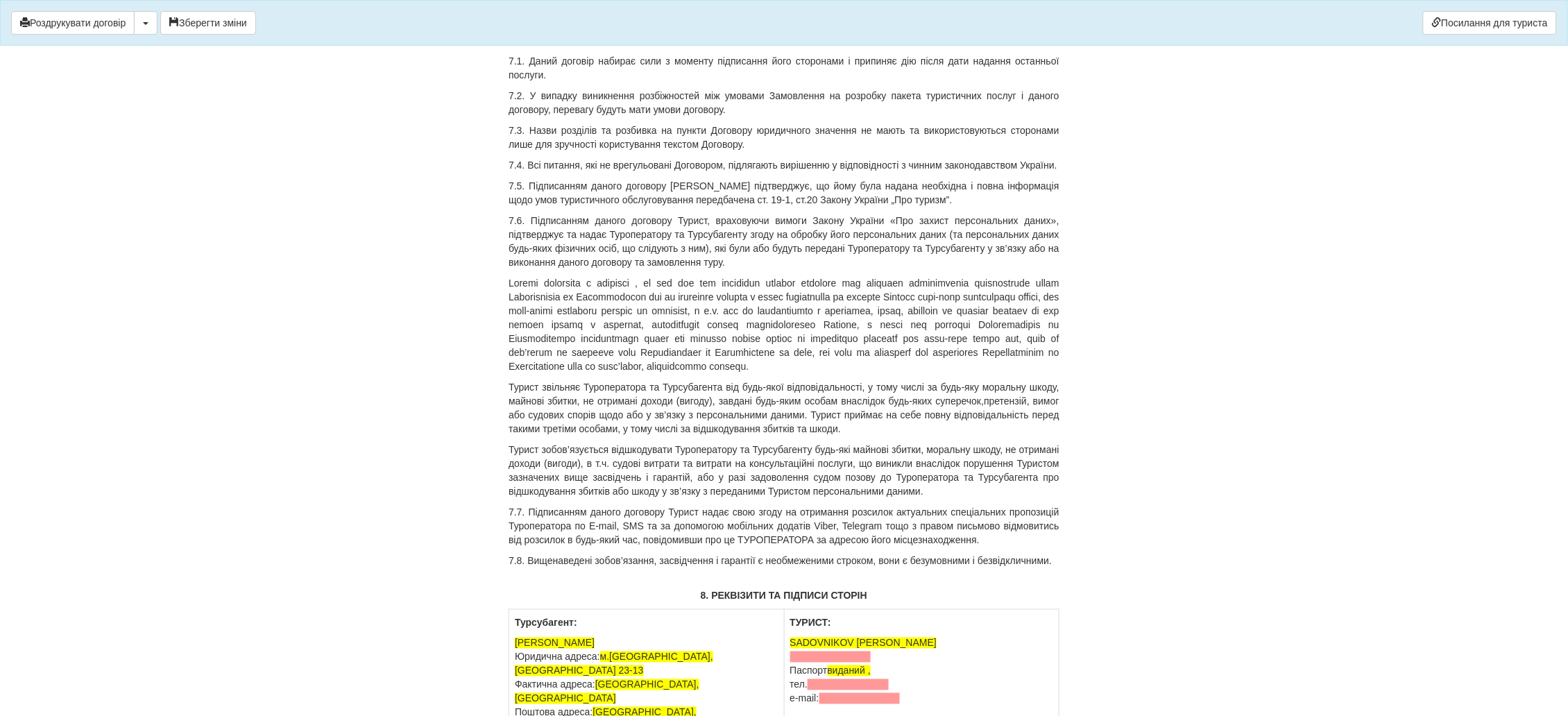
scroll to position [4579, 0]
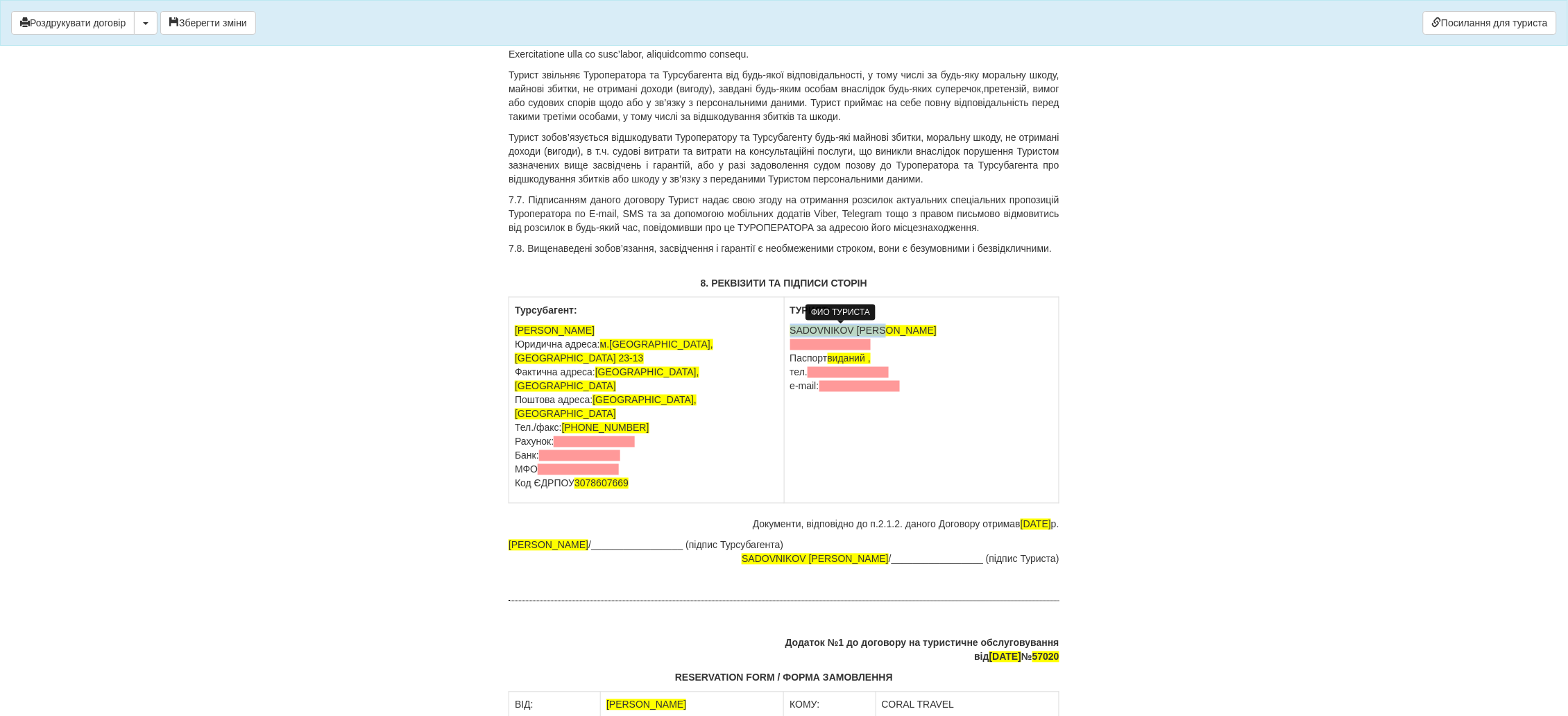
drag, startPoint x: 906, startPoint y: 326, endPoint x: 790, endPoint y: 329, distance: 116.0
click at [790, 329] on p "SADOVNIKOV VADYM Паспорт виданий , тел. e-mail:" at bounding box center [922, 359] width 263 height 70
click at [815, 346] on span at bounding box center [831, 345] width 81 height 11
drag, startPoint x: 891, startPoint y: 356, endPoint x: 792, endPoint y: 356, distance: 99.0
click at [792, 356] on p "Новікова Аліна Вадимівнв FB729046 Паспорт виданий , тел. e-mail:" at bounding box center [922, 359] width 263 height 70
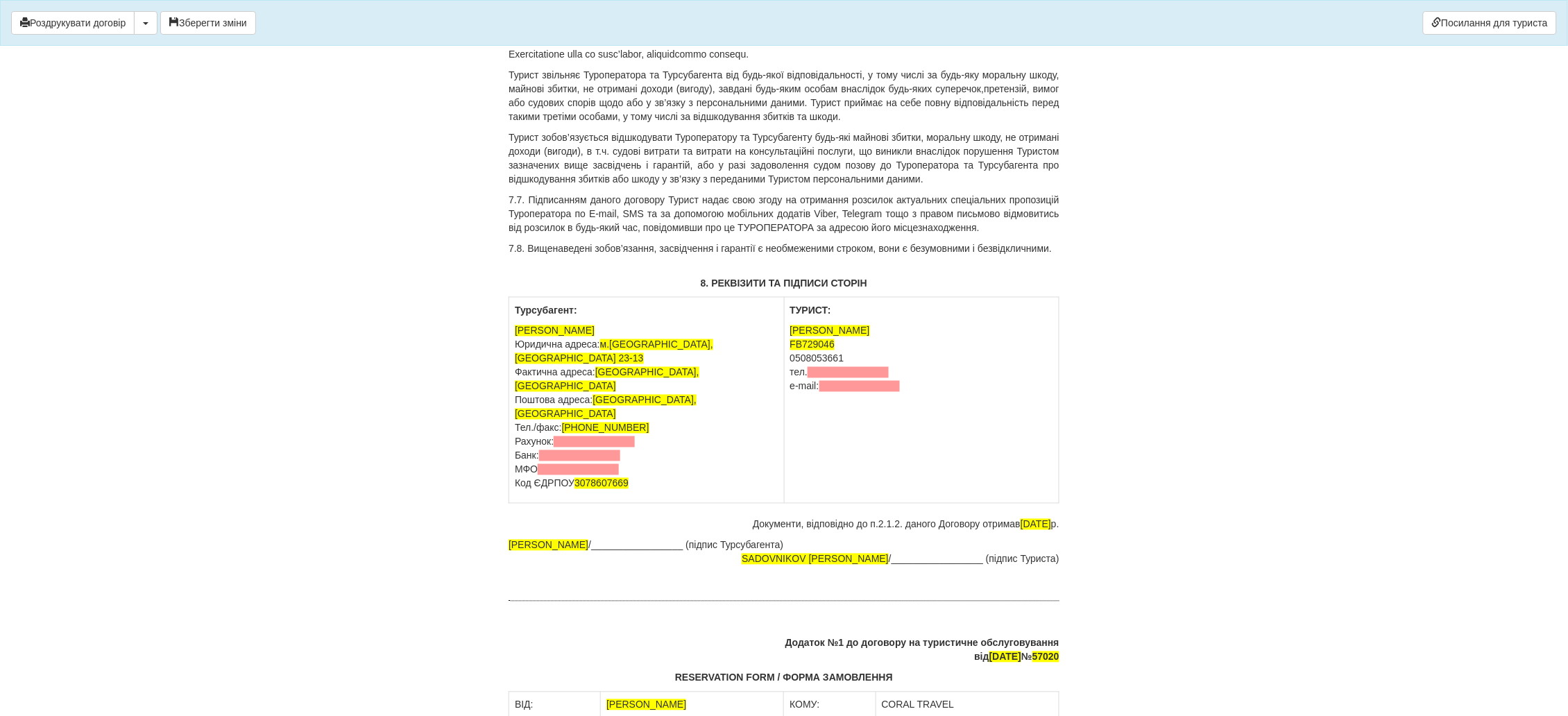
drag, startPoint x: 919, startPoint y: 386, endPoint x: 792, endPoint y: 375, distance: 127.5
click at [792, 375] on p "Новікова Аліна Вадимівнв FB729046 0508053661 тел. e-mail:" at bounding box center [922, 359] width 263 height 70
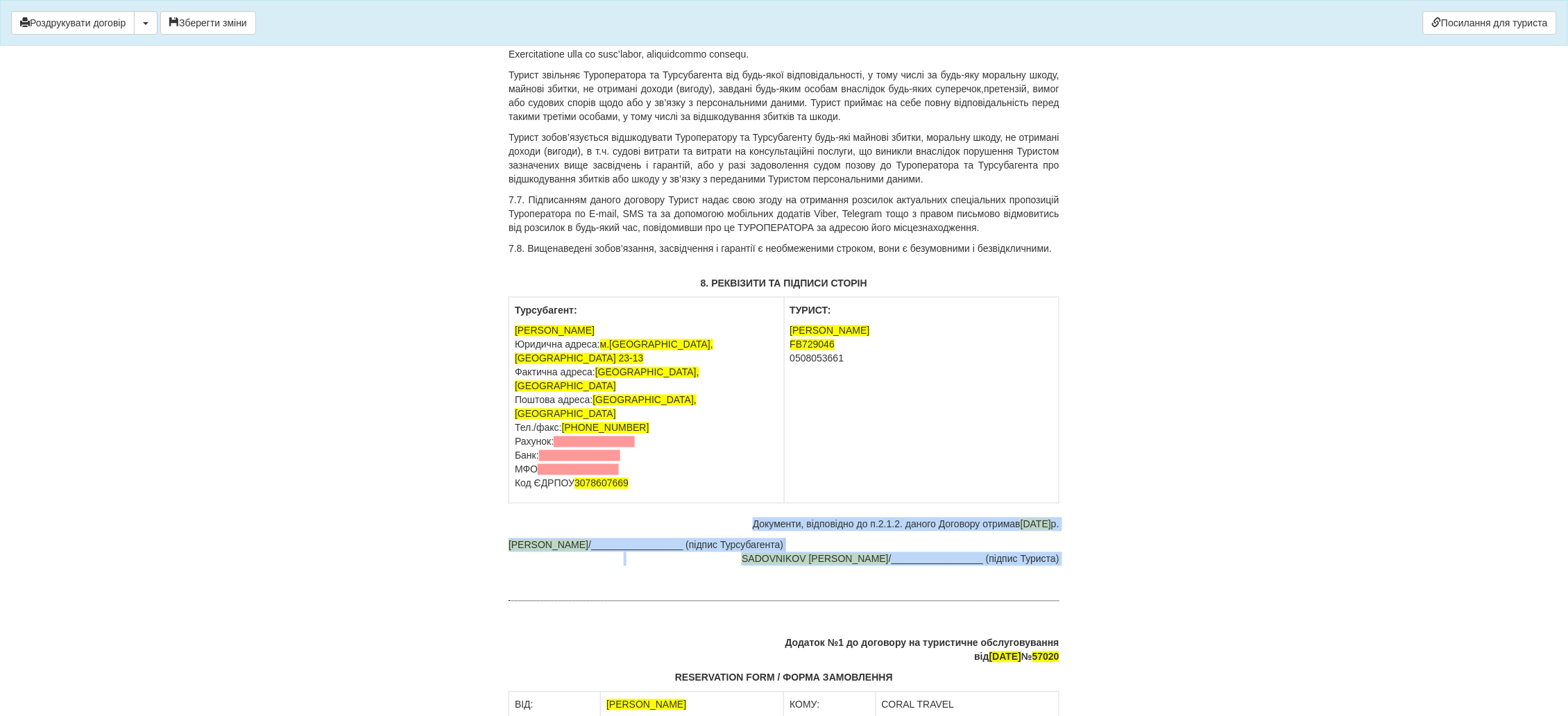
drag, startPoint x: 731, startPoint y: 479, endPoint x: 1035, endPoint y: 524, distance: 307.3
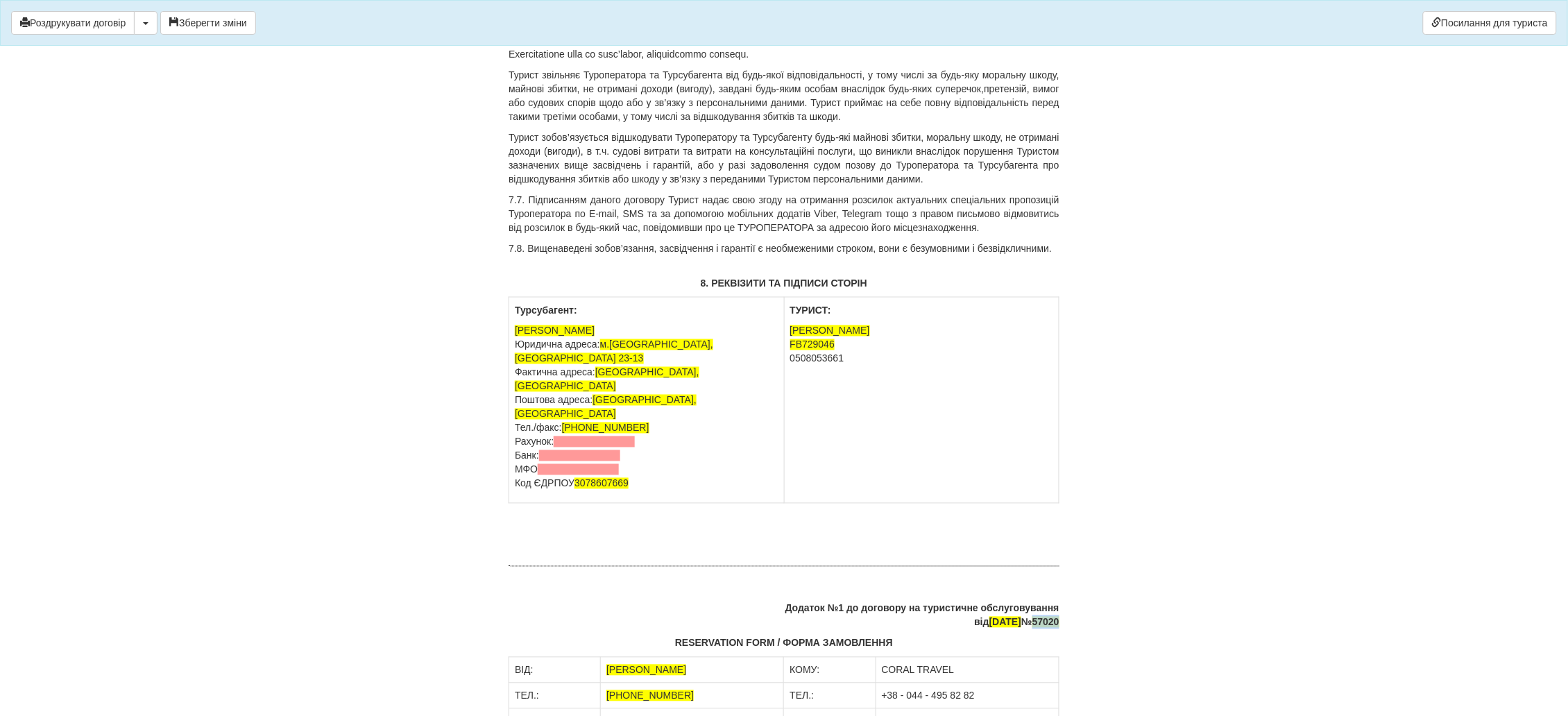
drag, startPoint x: 1035, startPoint y: 582, endPoint x: 1067, endPoint y: 582, distance: 32.0
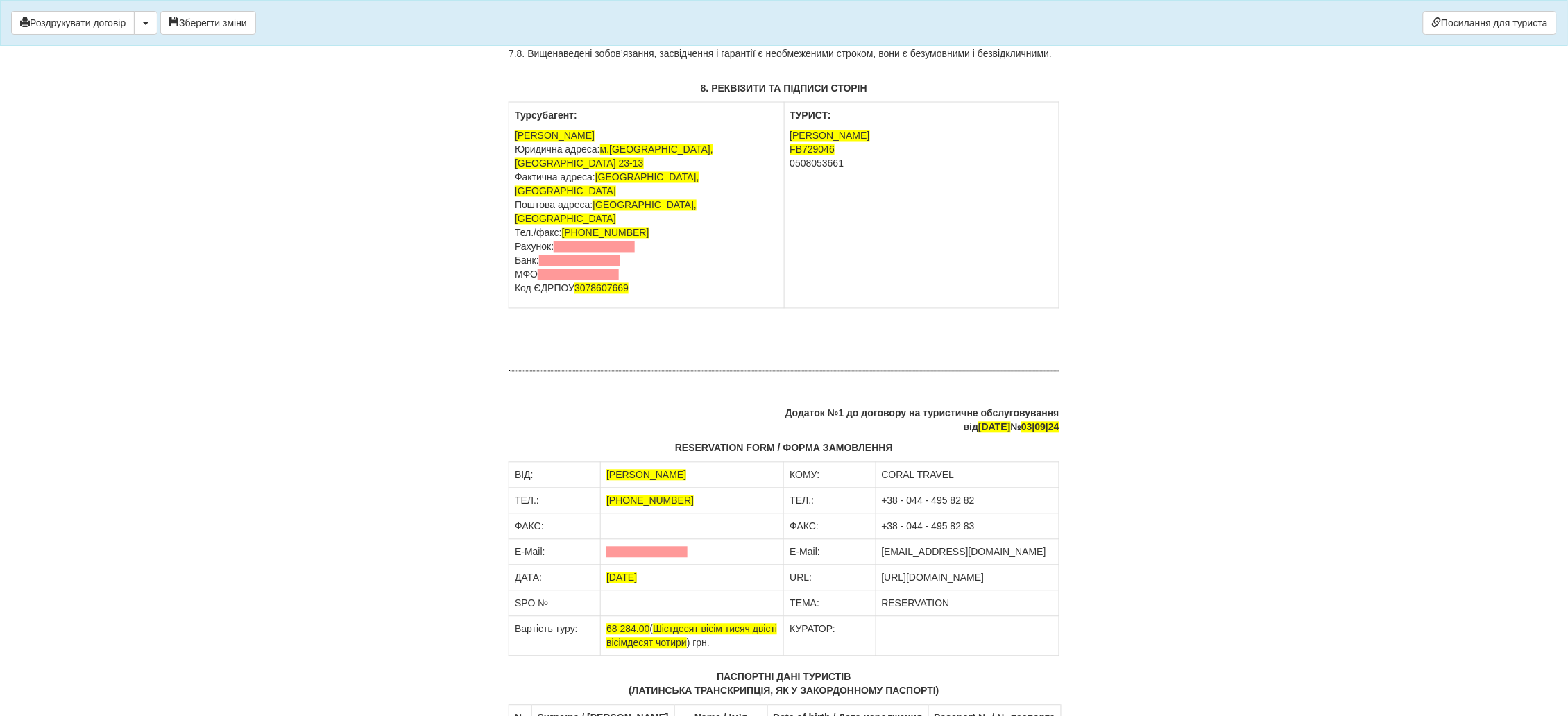
scroll to position [4891, 0]
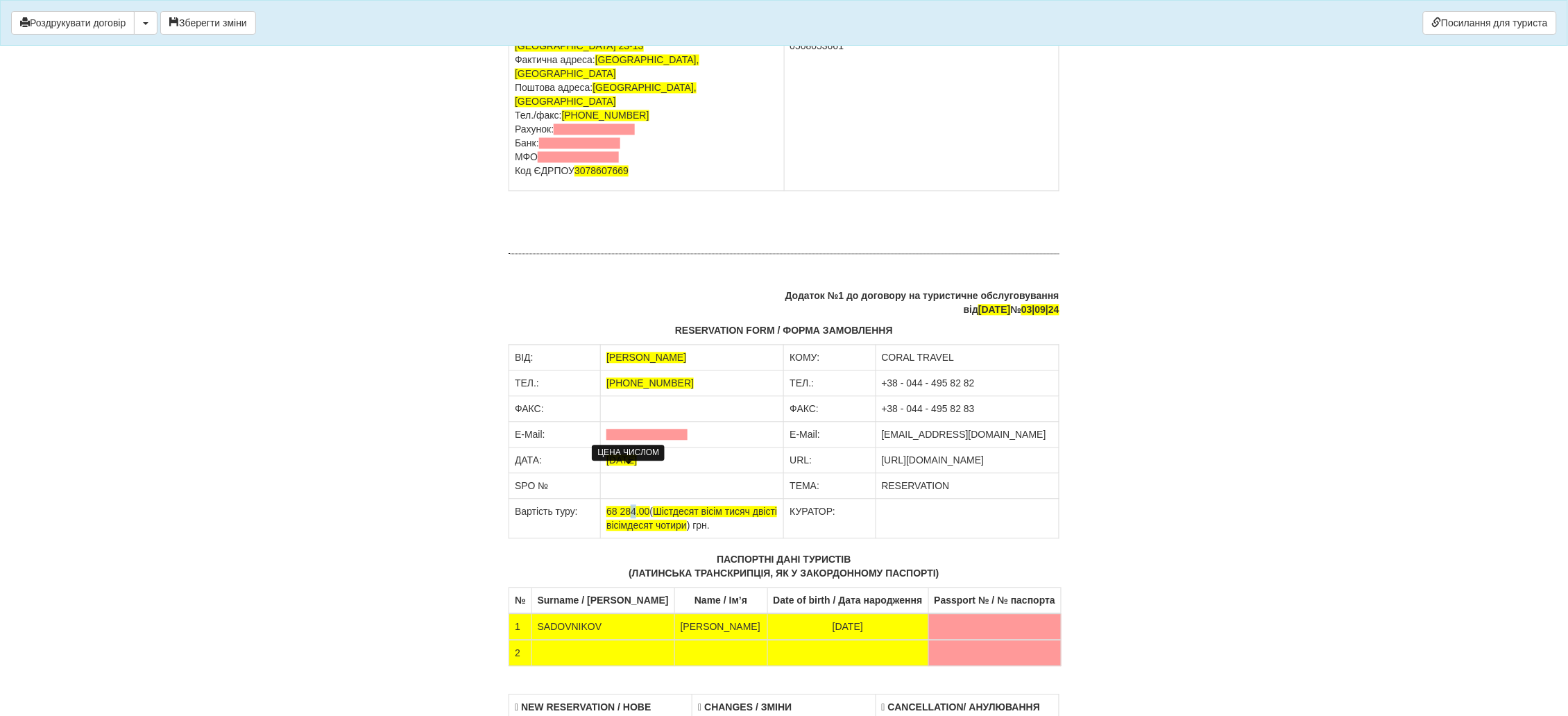
click at [633, 506] on span "68 284.00" at bounding box center [628, 512] width 43 height 11
click at [709, 506] on span "Шістдесят вісім тисяч двісті вісімдесят чотири" at bounding box center [692, 519] width 170 height 25
drag, startPoint x: 711, startPoint y: 483, endPoint x: 657, endPoint y: 473, distance: 54.9
click at [683, 506] on span "Шістдесят вісім тисяч двісті вісімдесят чотири" at bounding box center [692, 519] width 170 height 25
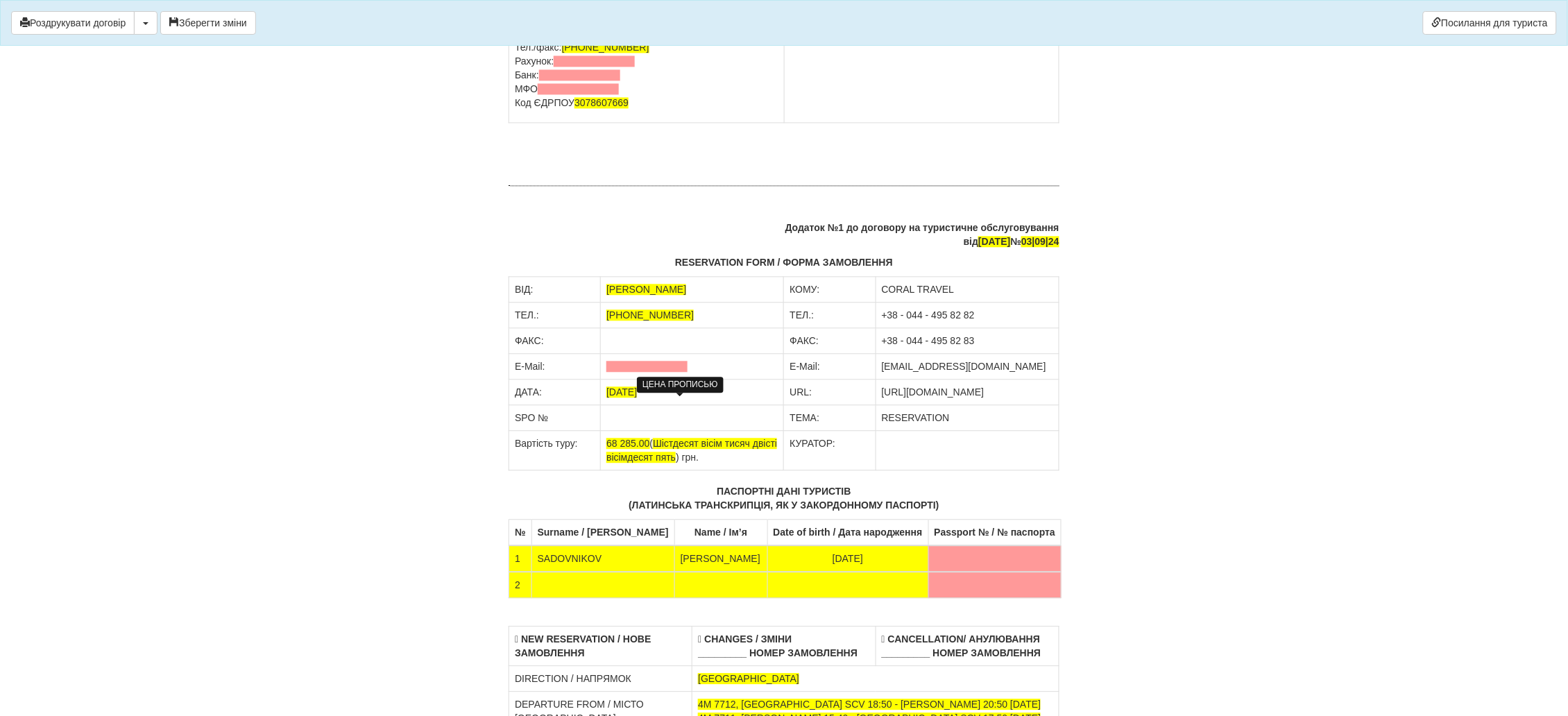
scroll to position [4996, 0]
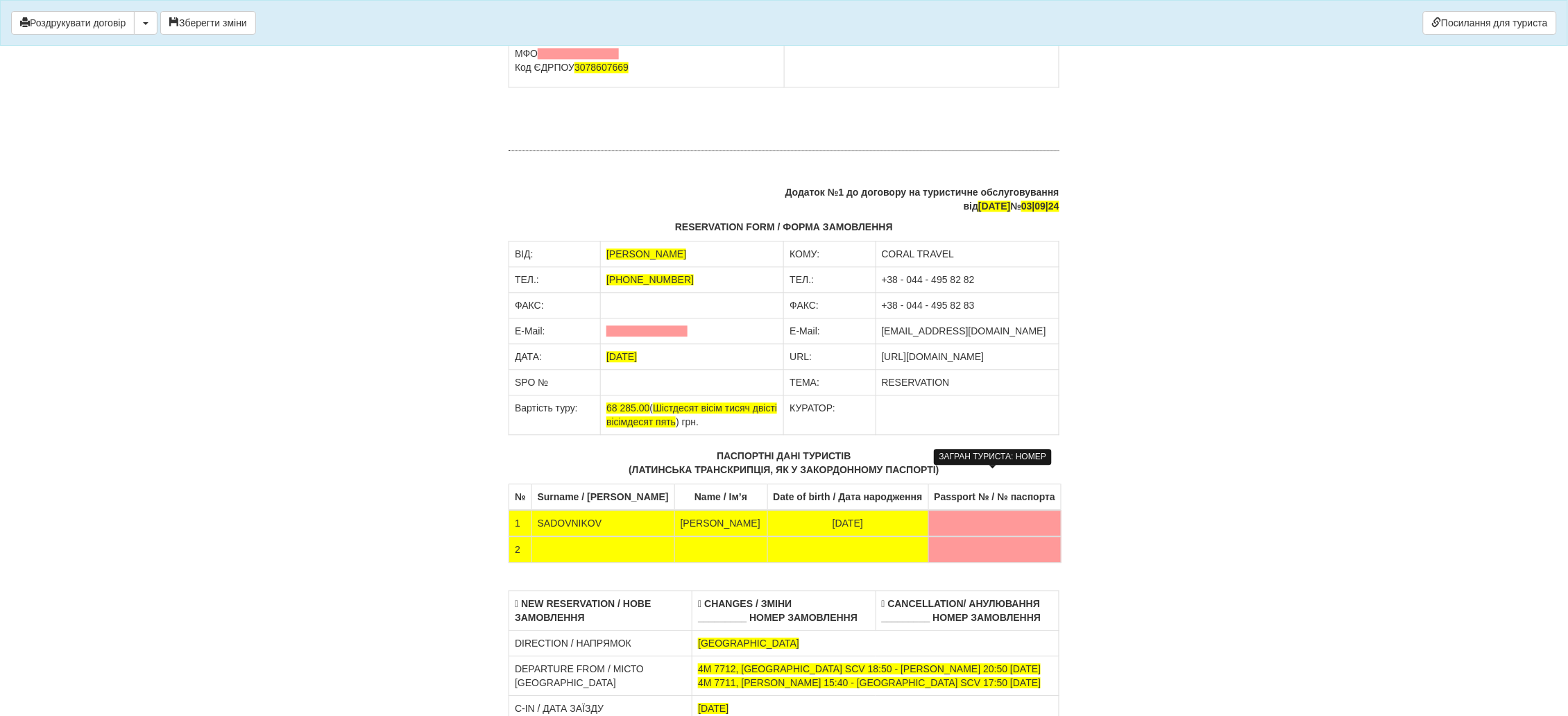
click at [952, 510] on td at bounding box center [995, 523] width 134 height 26
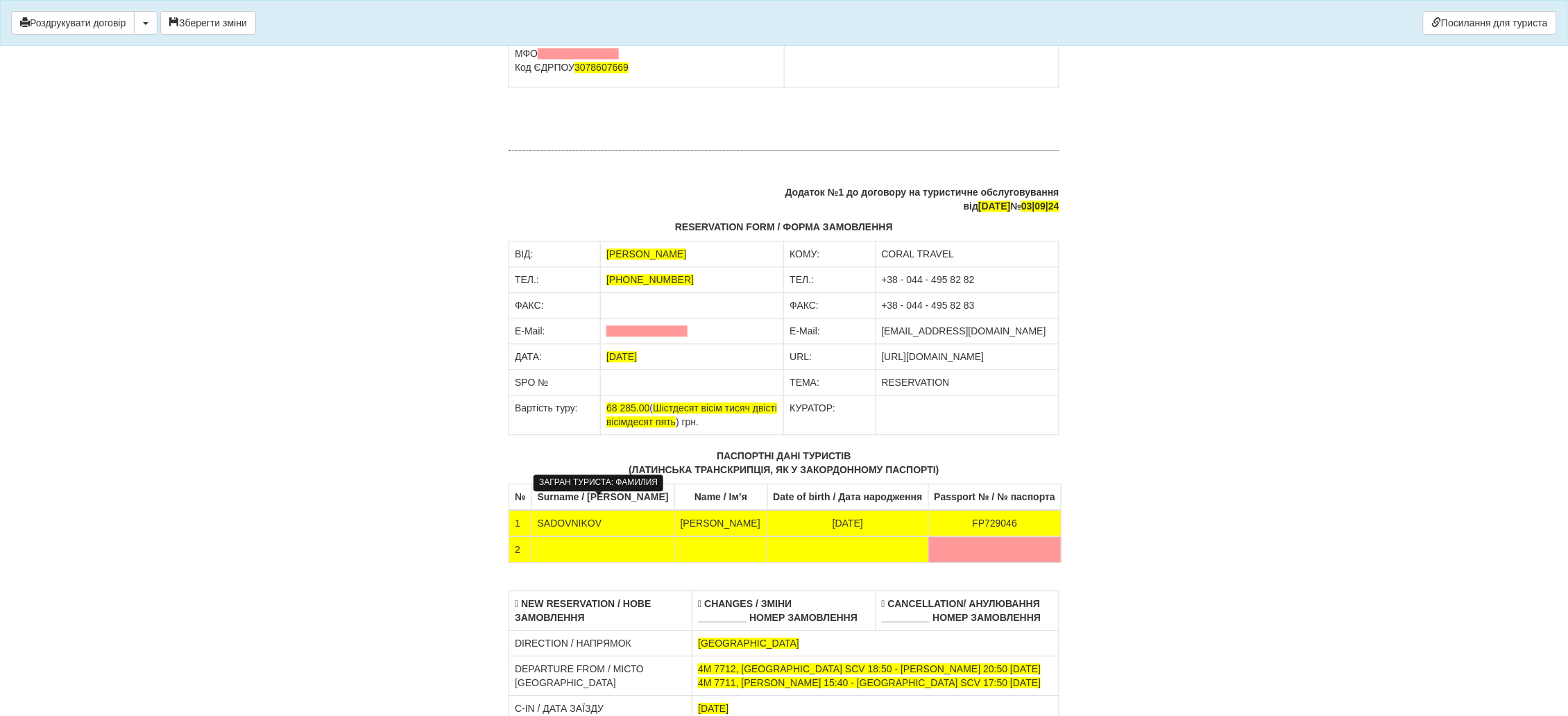
click at [560, 536] on td at bounding box center [602, 549] width 143 height 26
click at [681, 536] on td at bounding box center [721, 549] width 93 height 26
click at [824, 536] on td at bounding box center [846, 549] width 161 height 26
click at [979, 536] on td at bounding box center [994, 549] width 134 height 26
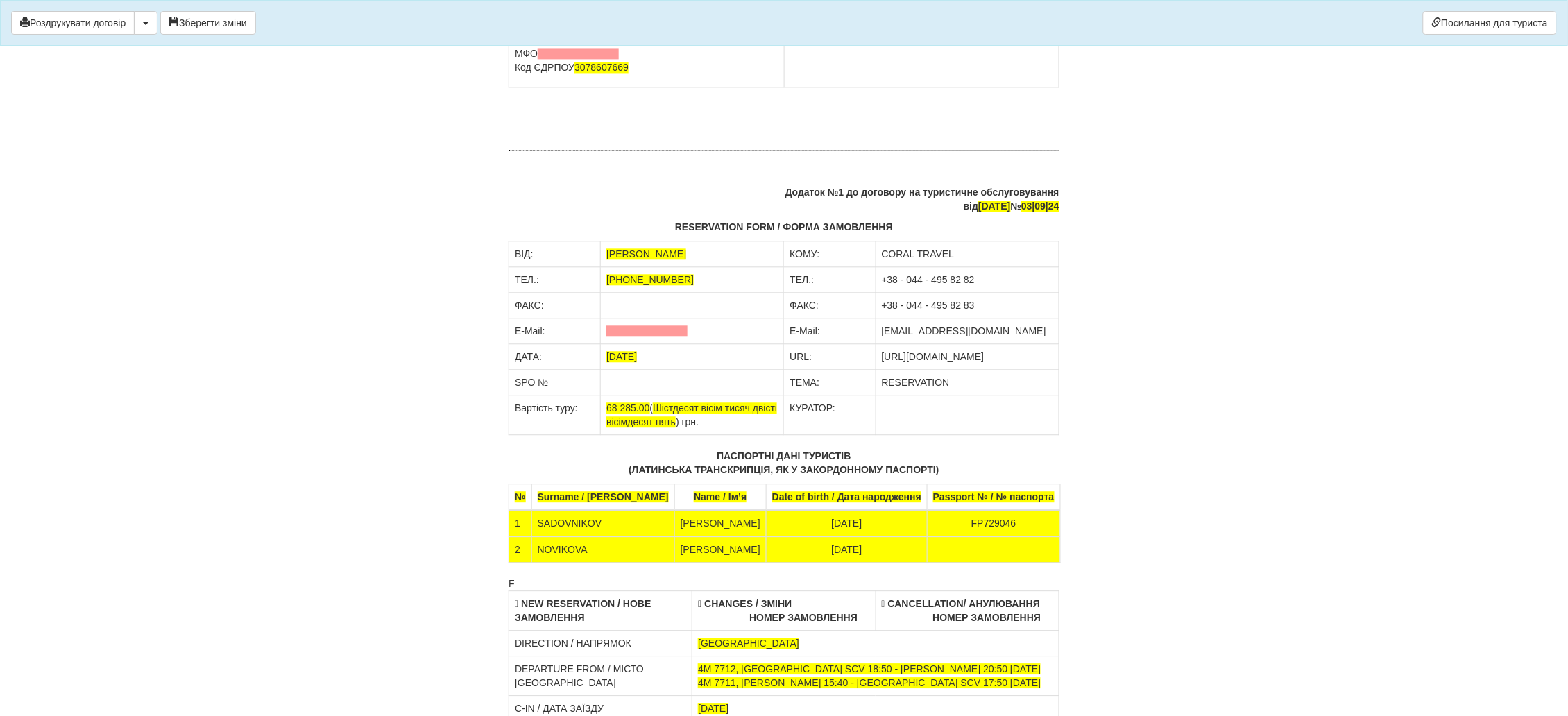
click at [965, 536] on td at bounding box center [994, 549] width 134 height 26
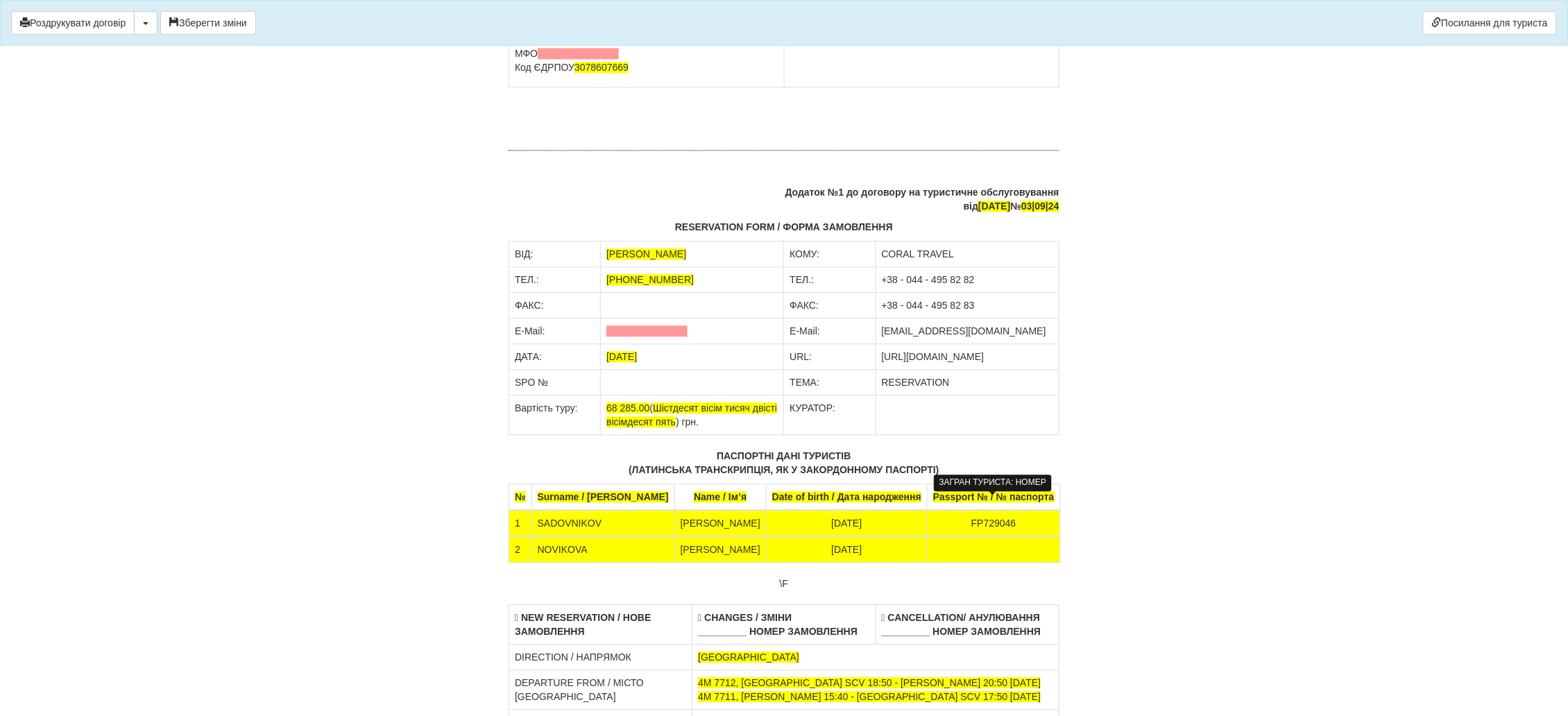
click at [968, 536] on td at bounding box center [994, 549] width 134 height 26
click at [959, 536] on td at bounding box center [994, 549] width 134 height 26
click at [943, 536] on td at bounding box center [994, 549] width 134 height 26
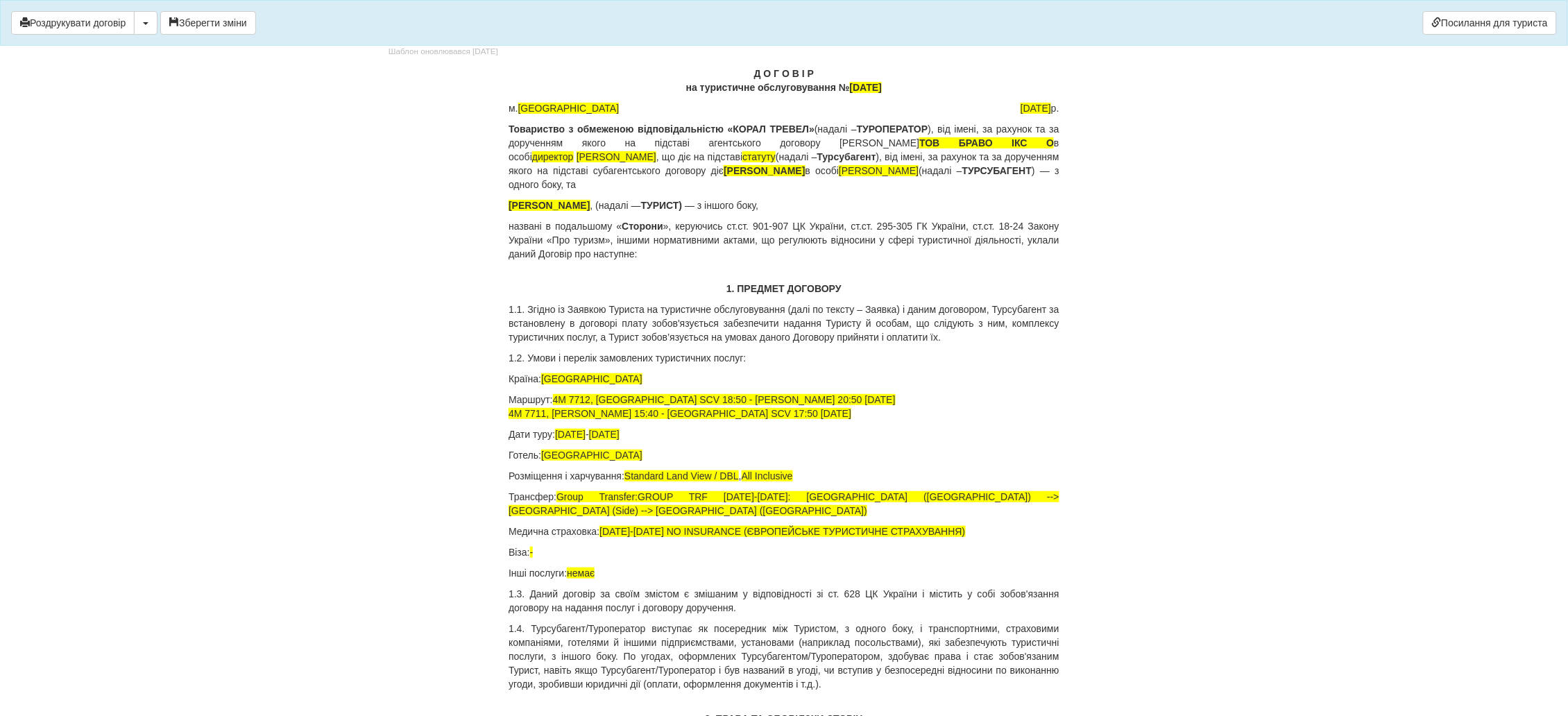
scroll to position [0, 0]
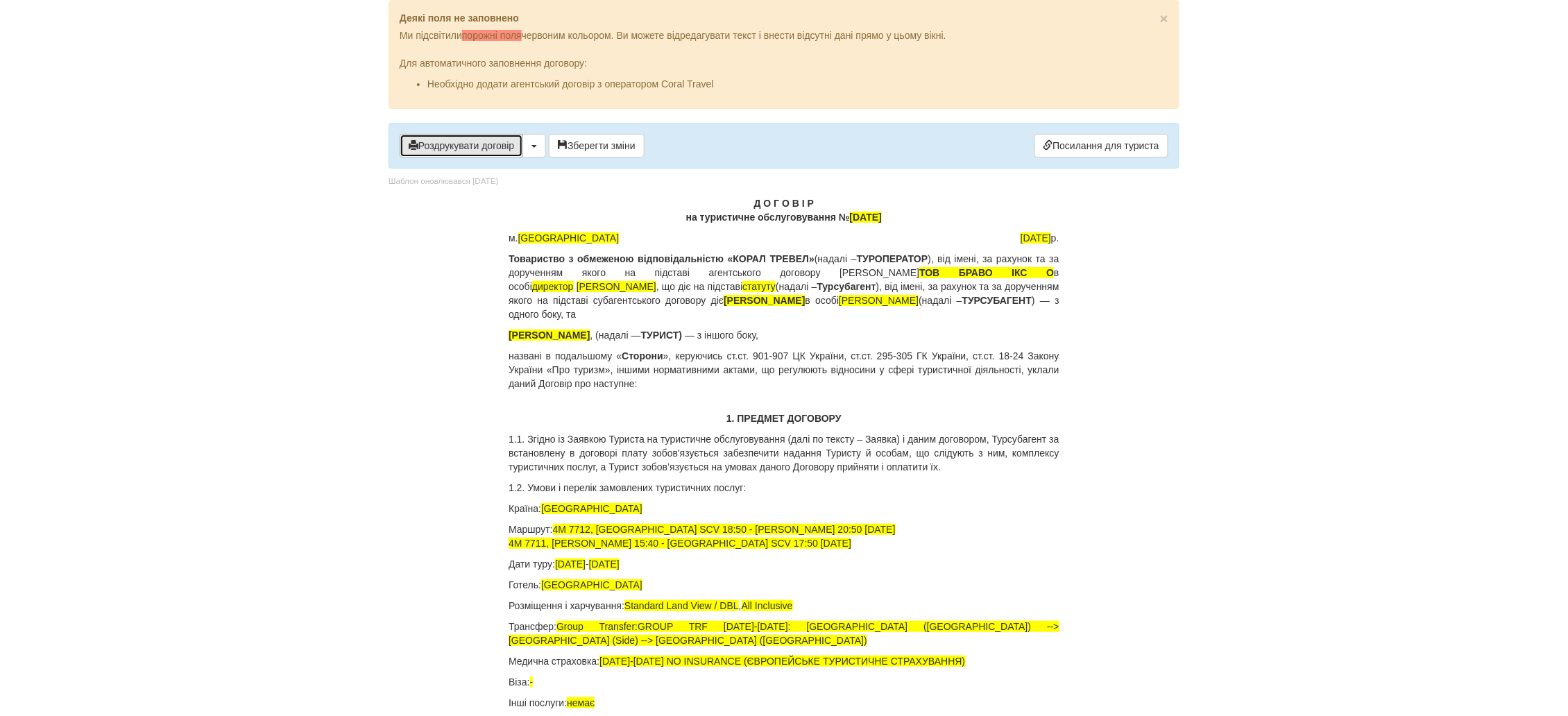
click at [449, 141] on button "Роздрукувати договір" at bounding box center [462, 146] width 124 height 23
click at [491, 144] on button "Роздрукувати договір" at bounding box center [462, 146] width 124 height 23
click at [410, 145] on span "button" at bounding box center [413, 145] width 10 height 10
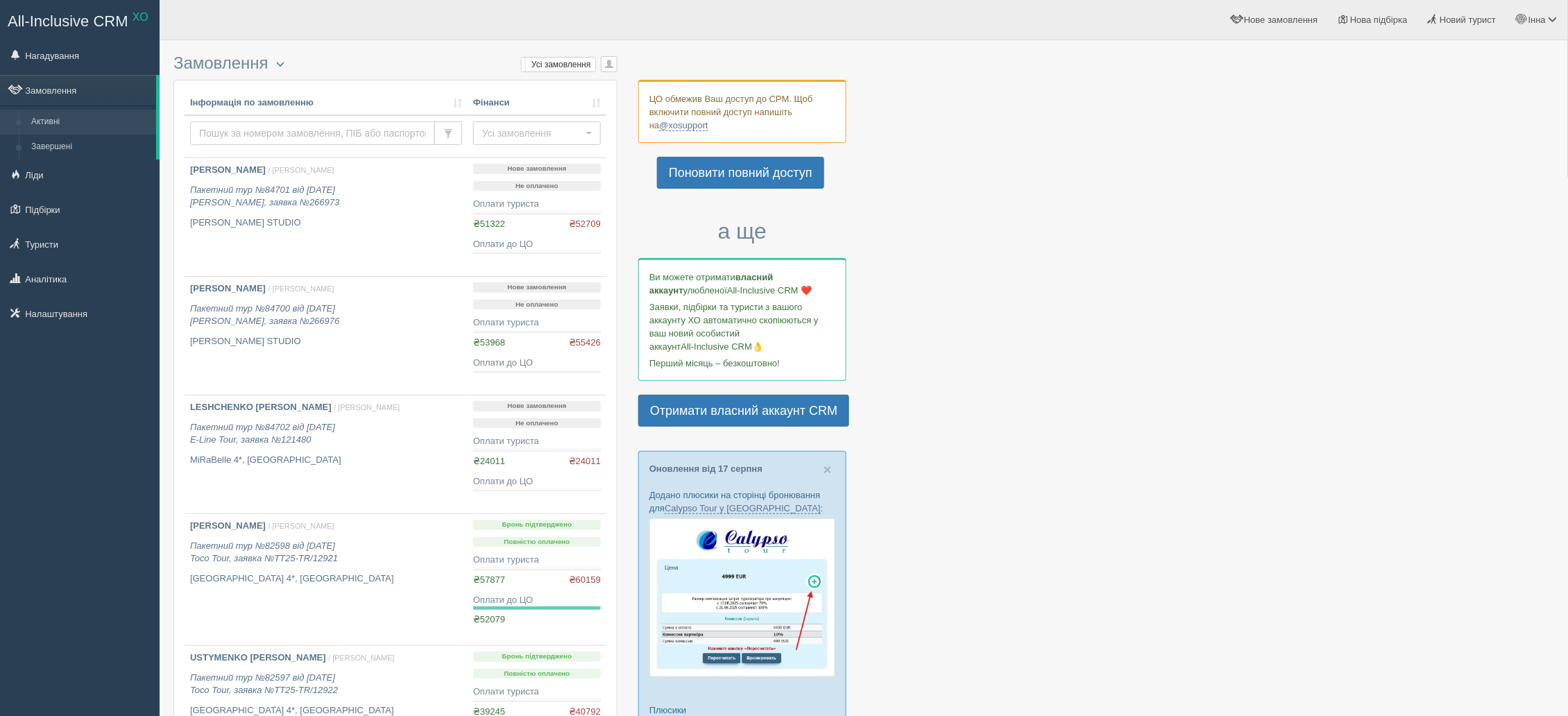
click at [232, 133] on input "text" at bounding box center [312, 133] width 245 height 23
paste input "55224"
type input "55224"
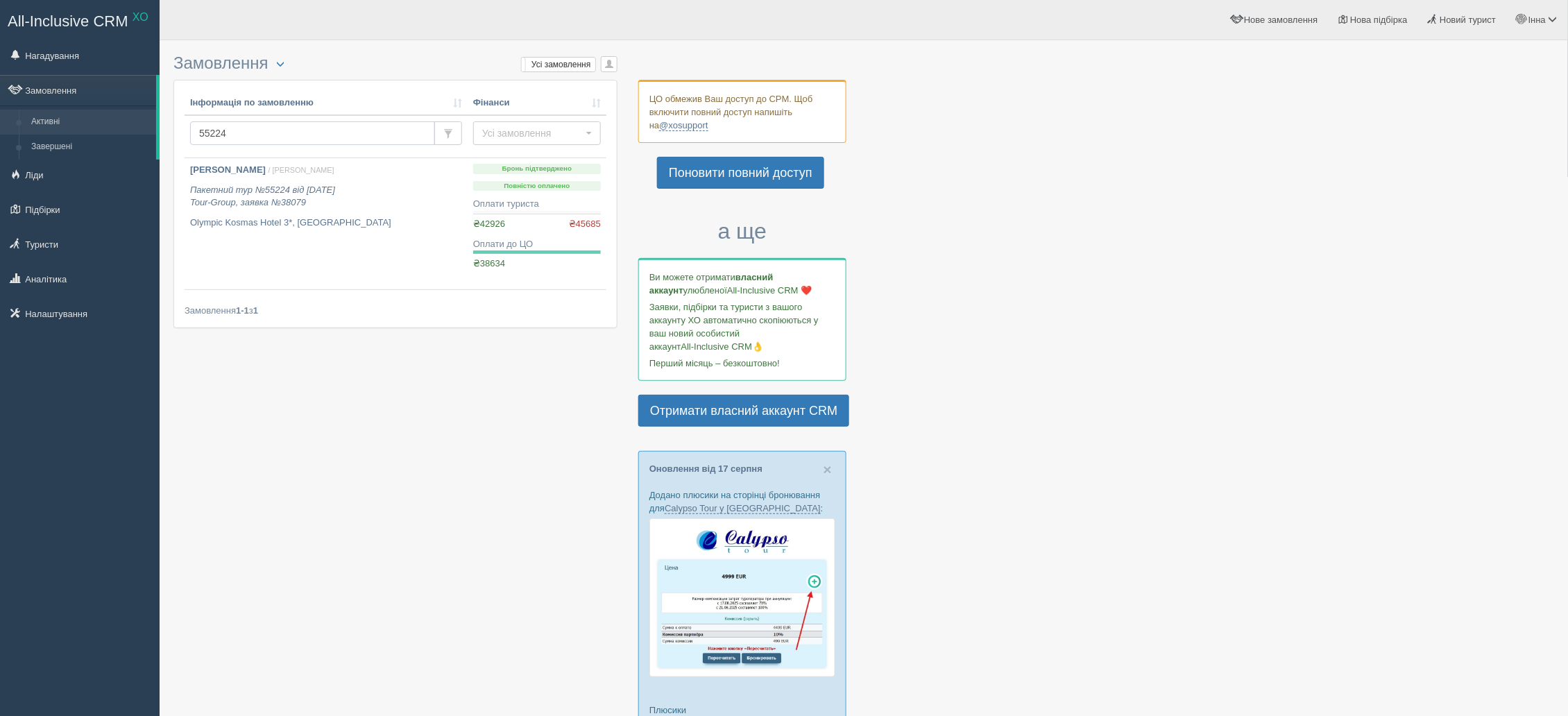
drag, startPoint x: 259, startPoint y: 134, endPoint x: 194, endPoint y: 135, distance: 65.0
click at [194, 135] on input "55224" at bounding box center [312, 133] width 245 height 23
paste input "30"
type input "55230"
drag, startPoint x: 276, startPoint y: 132, endPoint x: 160, endPoint y: 132, distance: 116.0
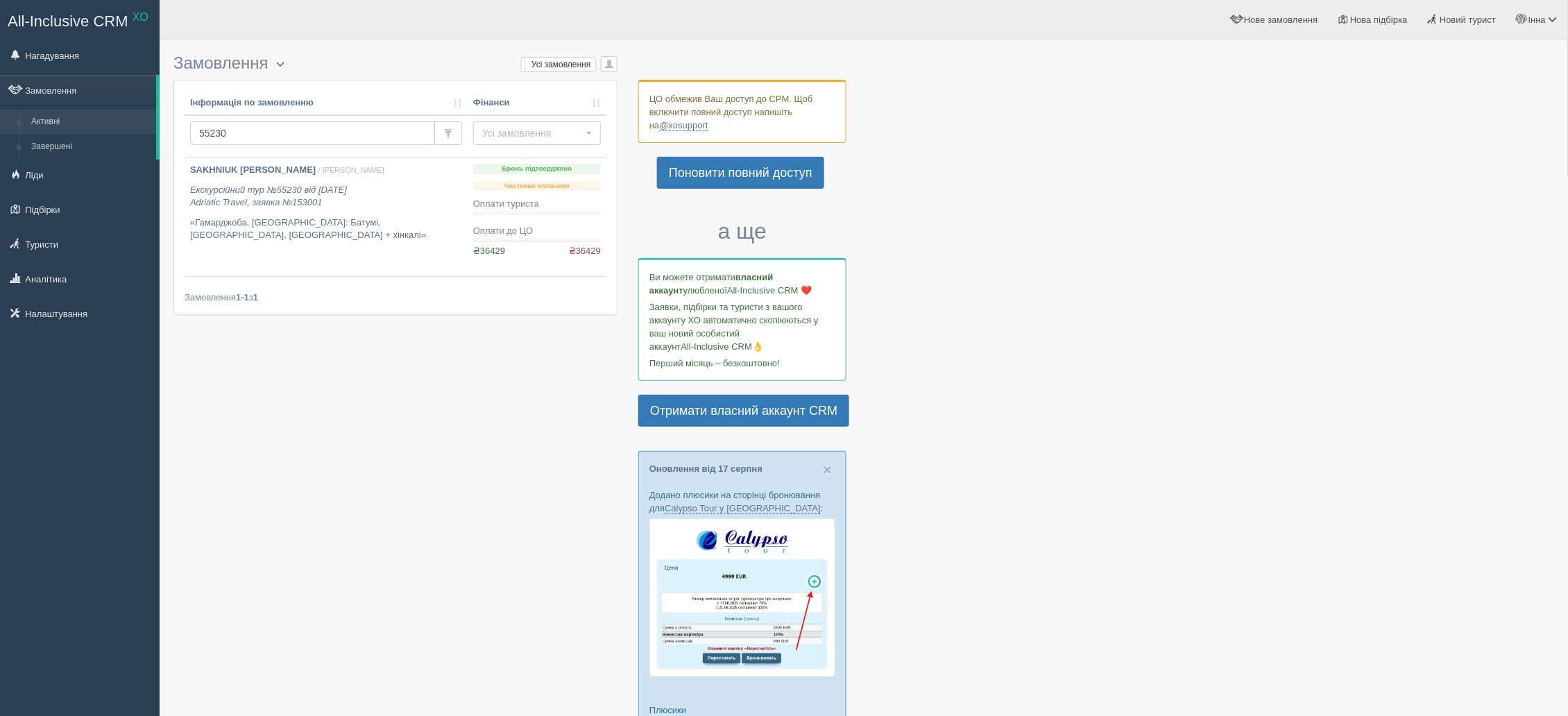
click at [160, 132] on div "Замовлення Турист в офісі Скачати в Excel Розширений пошук... Мої замовлення Ус…" at bounding box center [864, 654] width 1408 height 1309
paste input "4528"
type input "54528"
drag, startPoint x: 247, startPoint y: 127, endPoint x: 192, endPoint y: 144, distance: 57.6
click at [192, 144] on input "54528" at bounding box center [312, 133] width 245 height 23
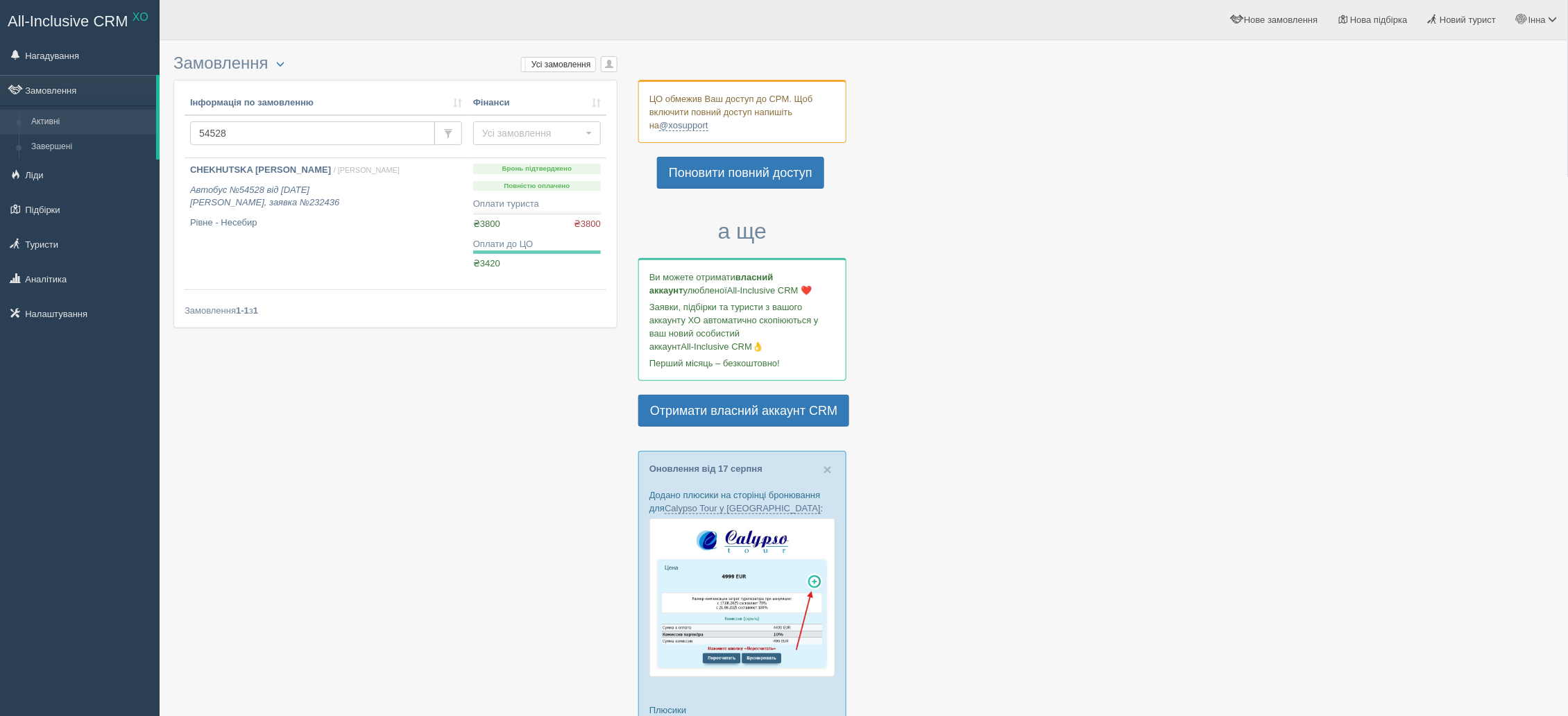
paste input "49289"
type input "49289"
click at [249, 170] on b "OLEKSIUK HANNA" at bounding box center [228, 170] width 75 height 11
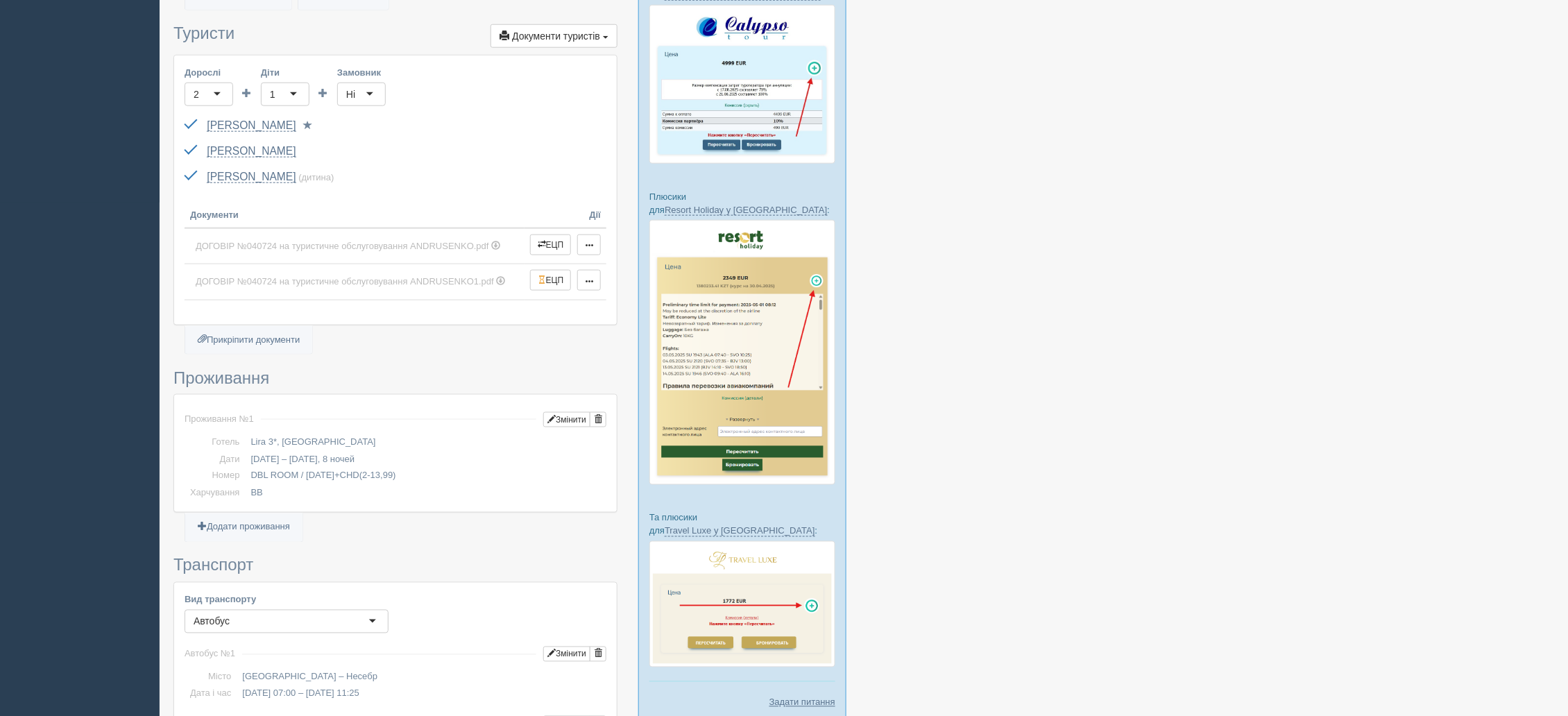
scroll to position [104, 0]
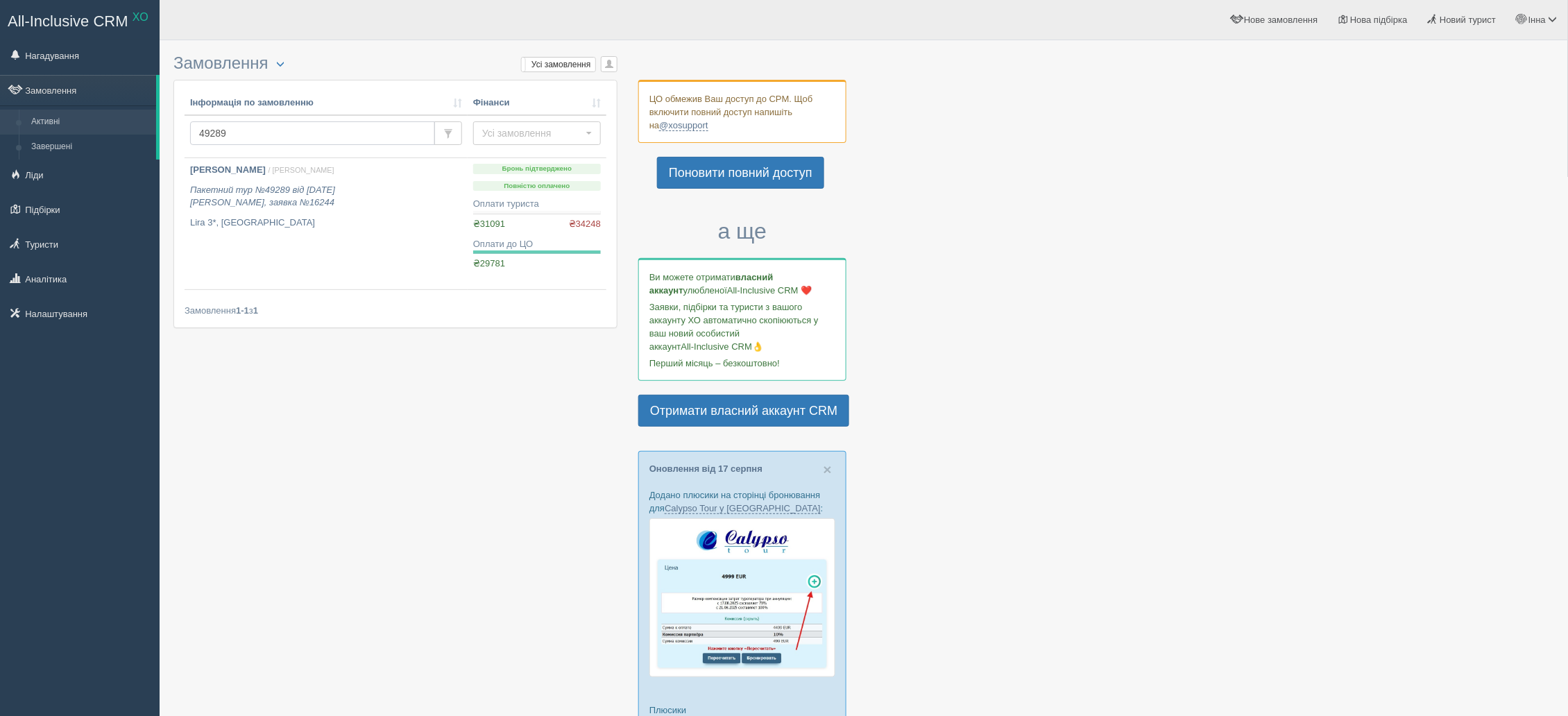
drag, startPoint x: 265, startPoint y: 139, endPoint x: 162, endPoint y: 132, distance: 103.2
click at [162, 132] on div "Замовлення Турист в офісі Скачати в Excel Розширений пошук... Мої замовлення Ус…" at bounding box center [864, 654] width 1408 height 1309
paste input "52842"
type input "52842"
